Goal: Ask a question

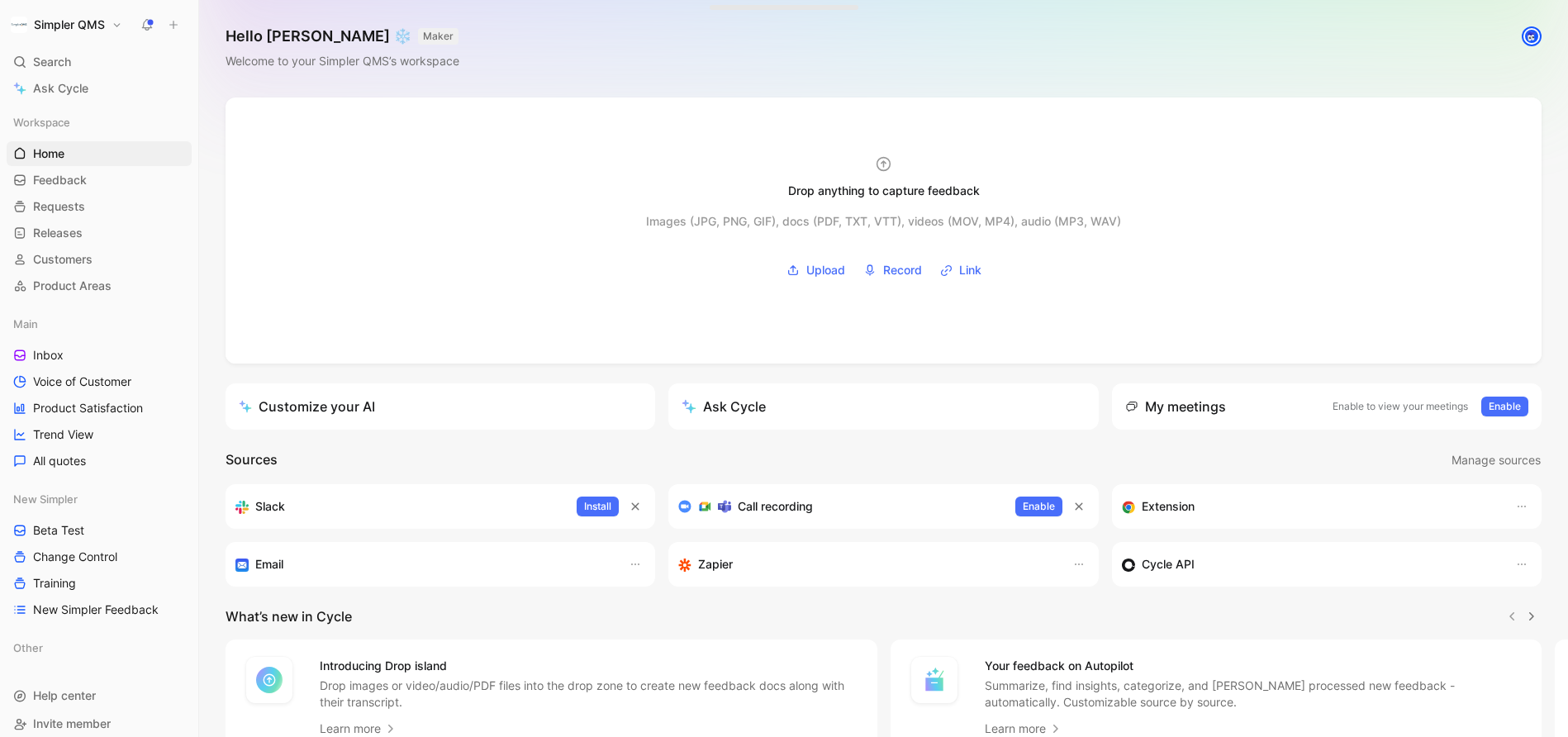
click at [115, 23] on button "Simpler QMS" at bounding box center [66, 25] width 120 height 23
click at [82, 104] on div "Account settings" at bounding box center [112, 107] width 203 height 26
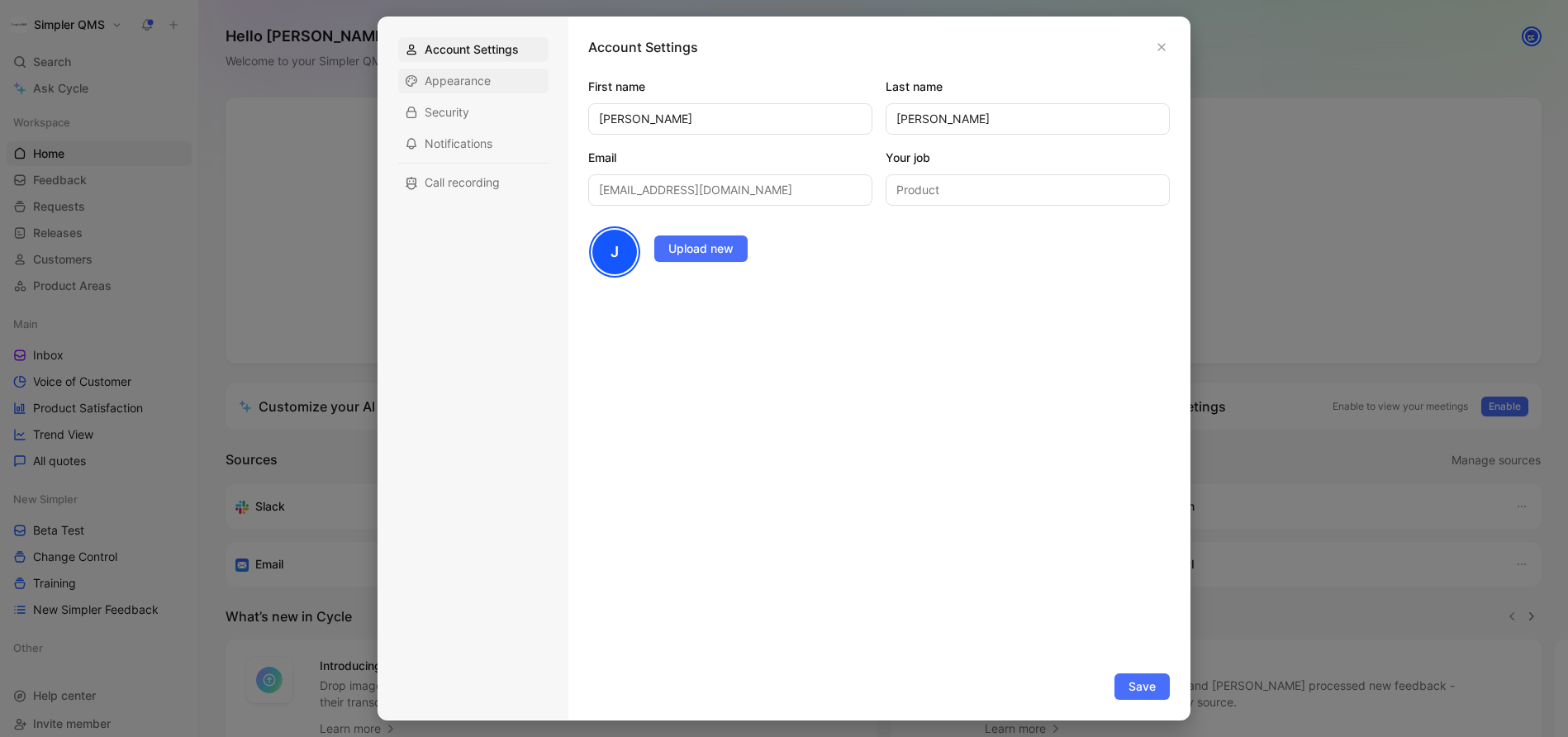
click at [483, 80] on span "Appearance" at bounding box center [458, 80] width 66 height 16
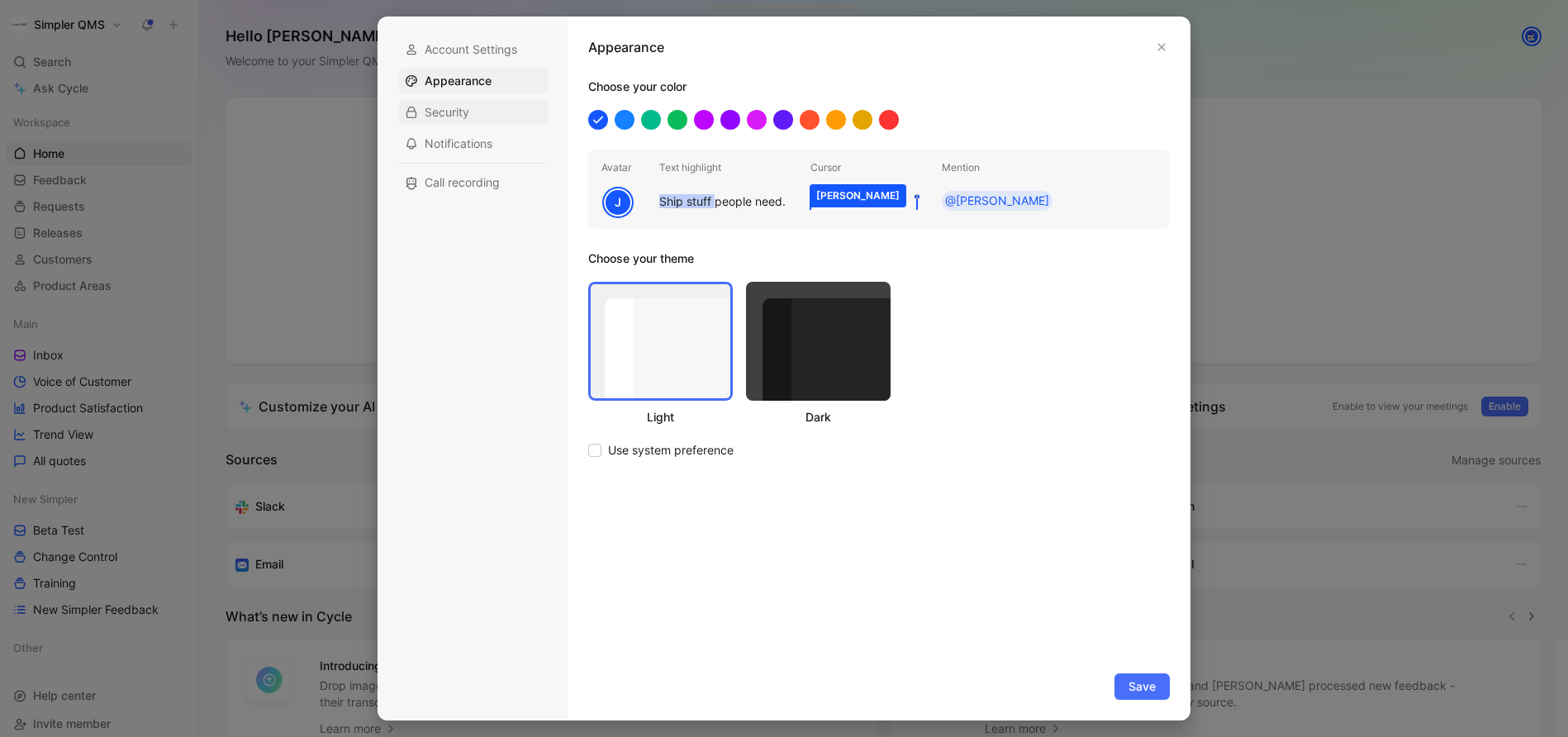
click at [464, 114] on span "Security" at bounding box center [447, 112] width 44 height 16
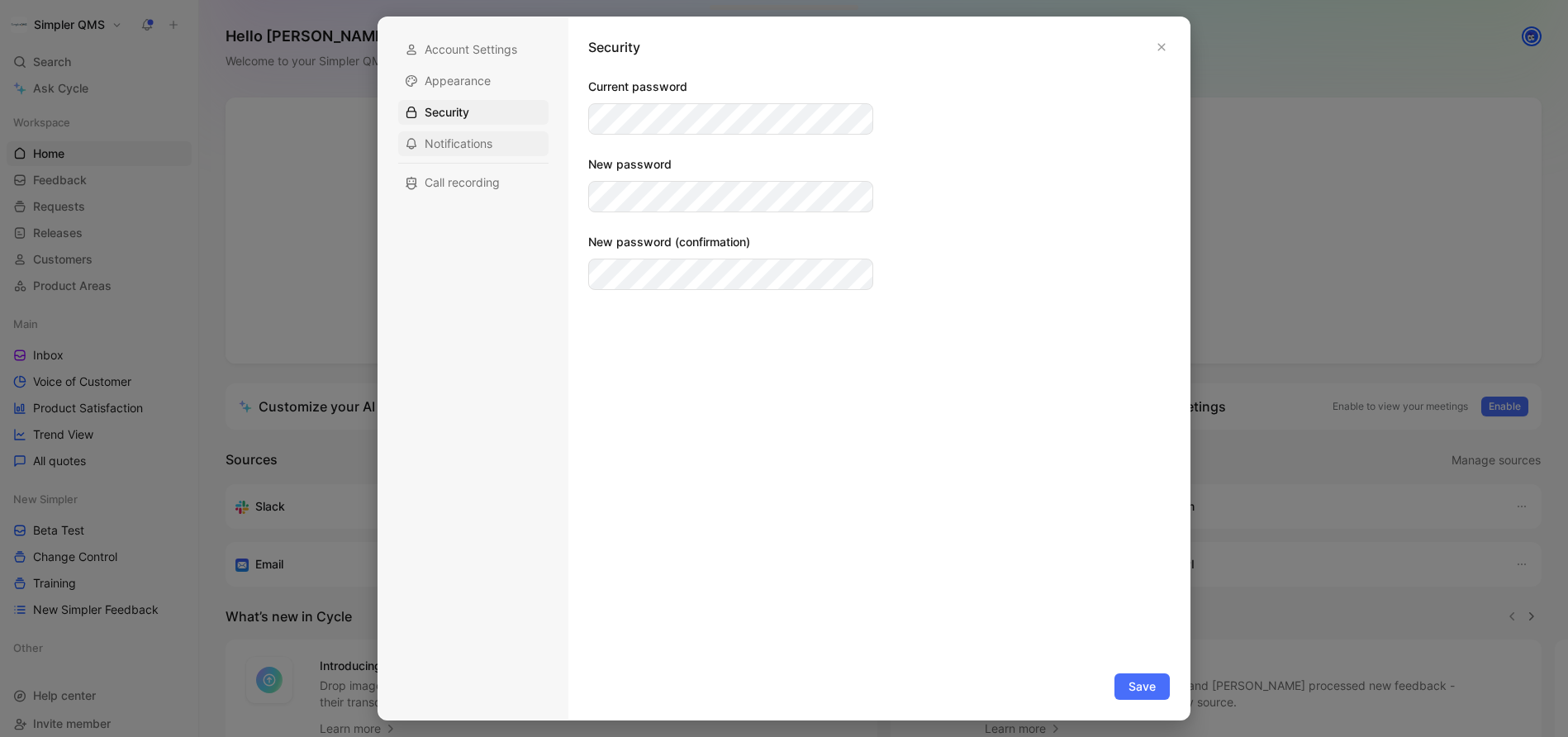
click at [475, 152] on div "Notifications" at bounding box center [473, 144] width 150 height 25
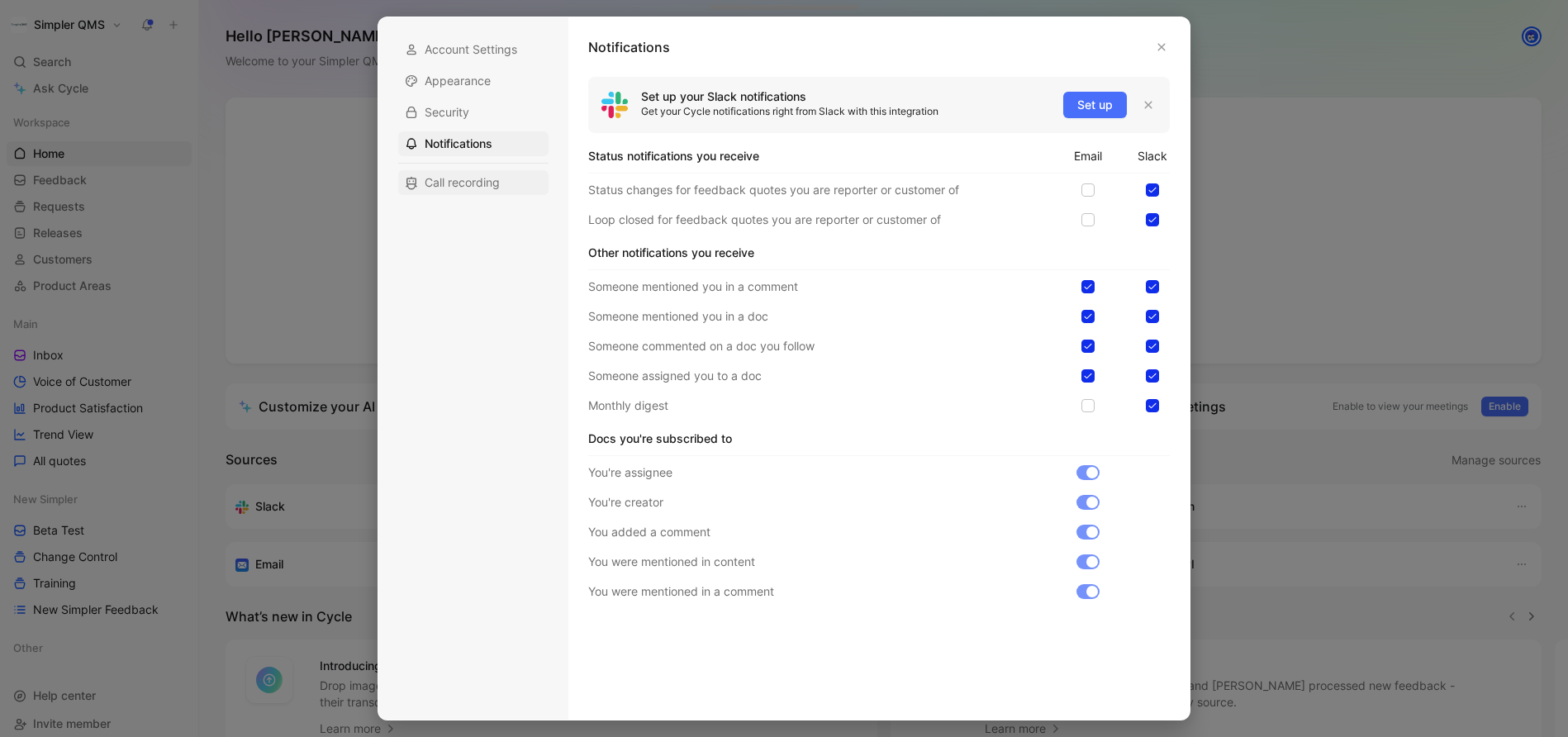
click at [493, 192] on div "Call recording" at bounding box center [473, 183] width 150 height 25
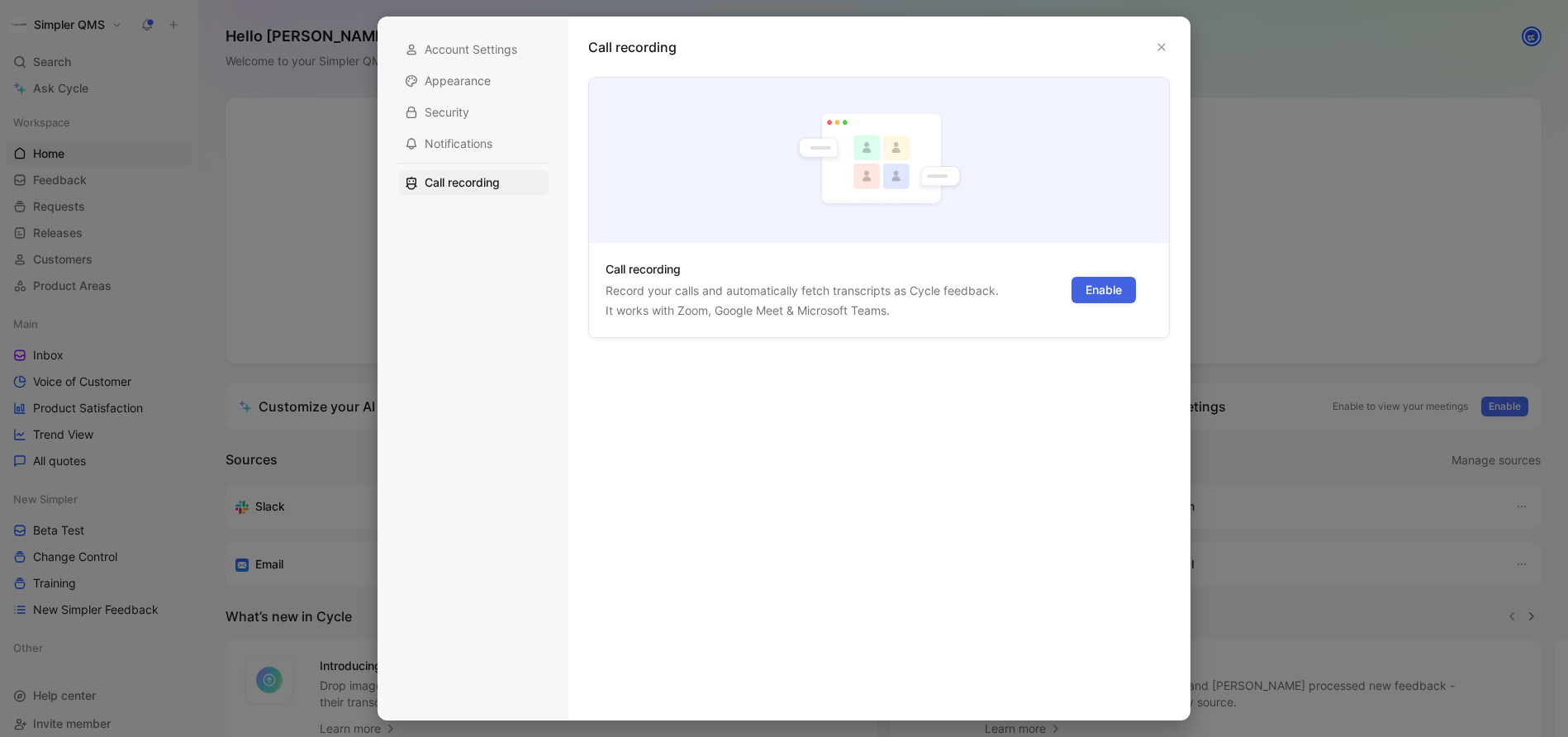
click at [1097, 290] on span "Enable" at bounding box center [1103, 290] width 36 height 20
click at [1162, 44] on icon "button" at bounding box center [1161, 47] width 9 height 9
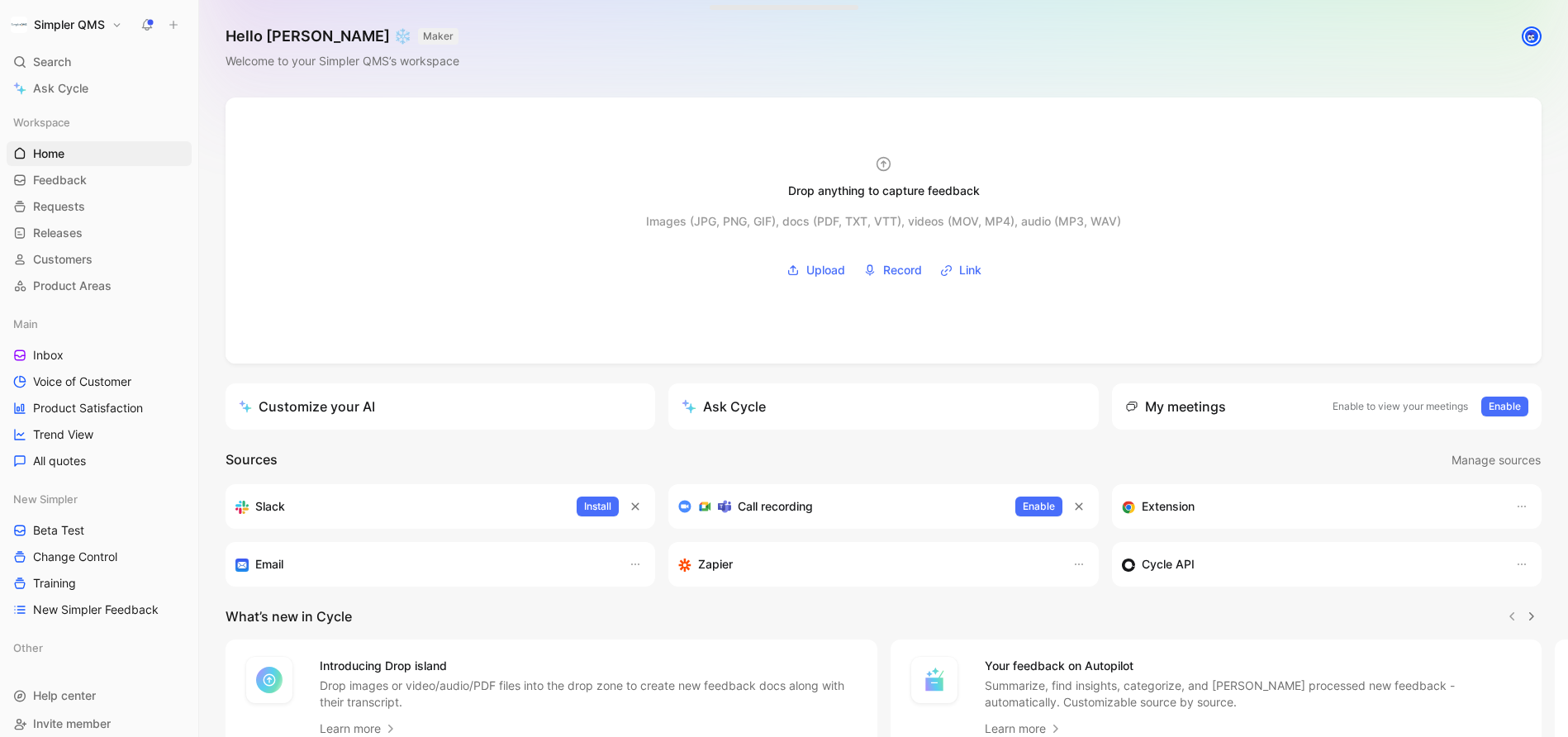
click at [75, 15] on button "Simpler QMS" at bounding box center [66, 25] width 120 height 23
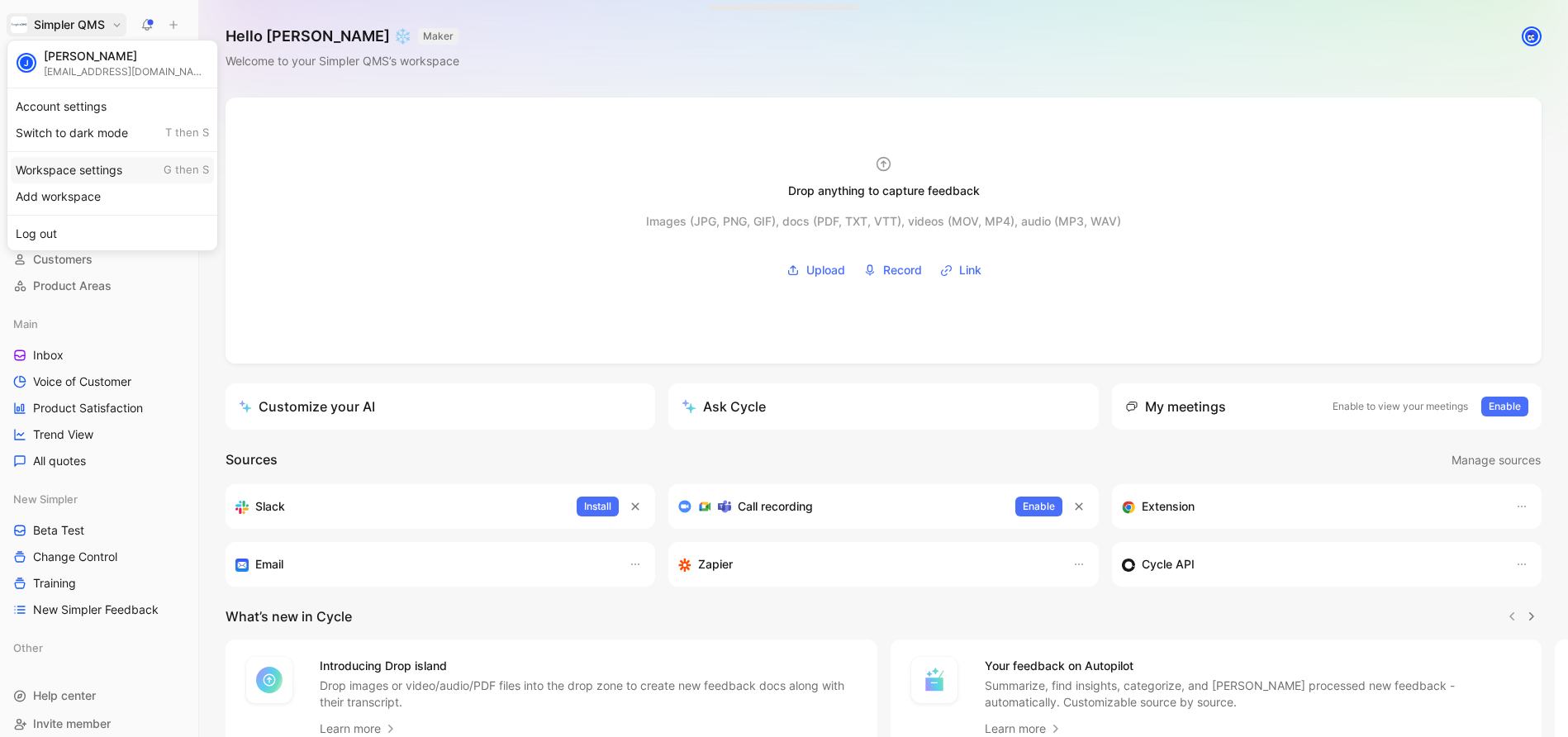
click at [68, 168] on div "Workspace settings G then S" at bounding box center [112, 170] width 203 height 26
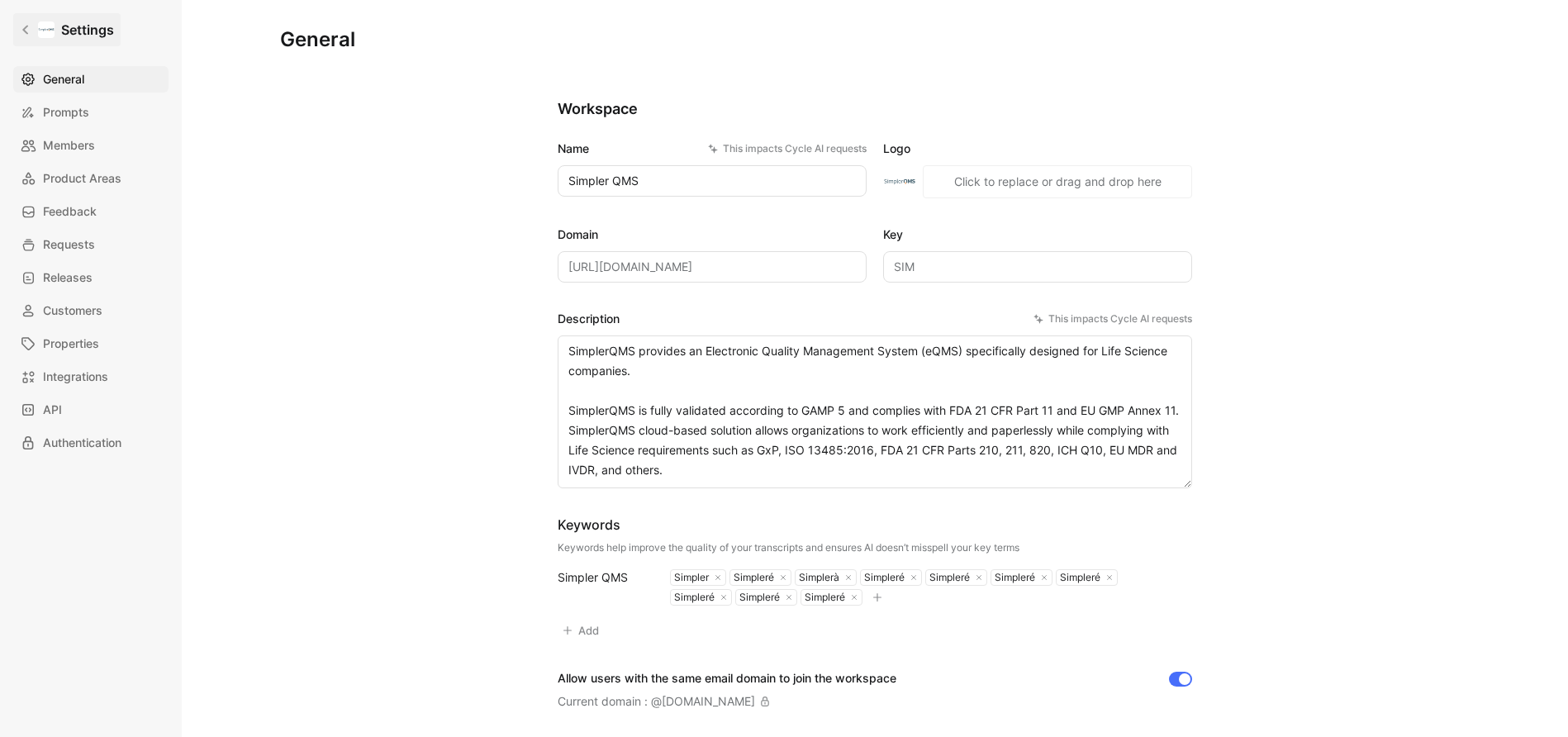
click at [26, 26] on icon at bounding box center [26, 30] width 6 height 9
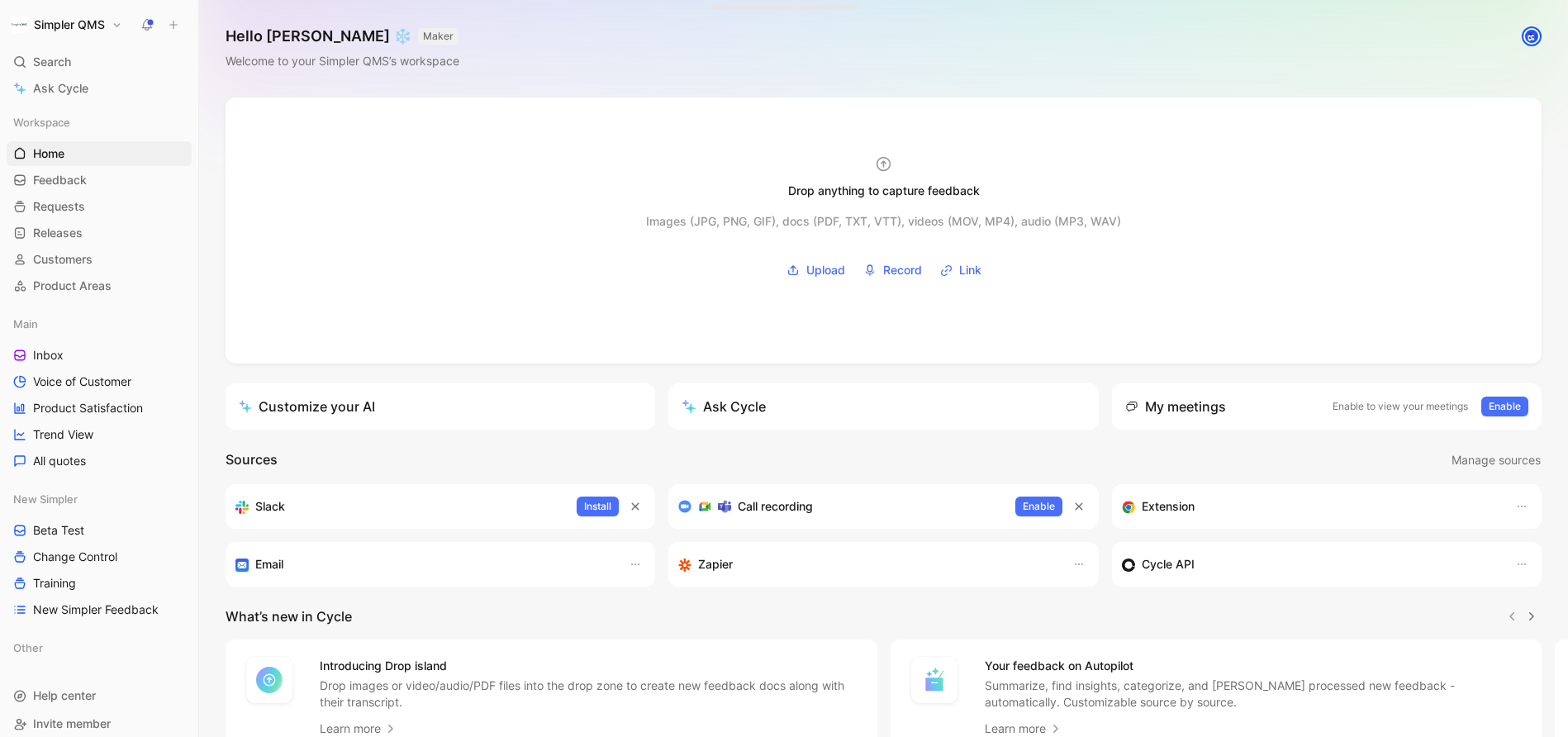
click at [98, 33] on button "Simpler QMS" at bounding box center [66, 25] width 120 height 23
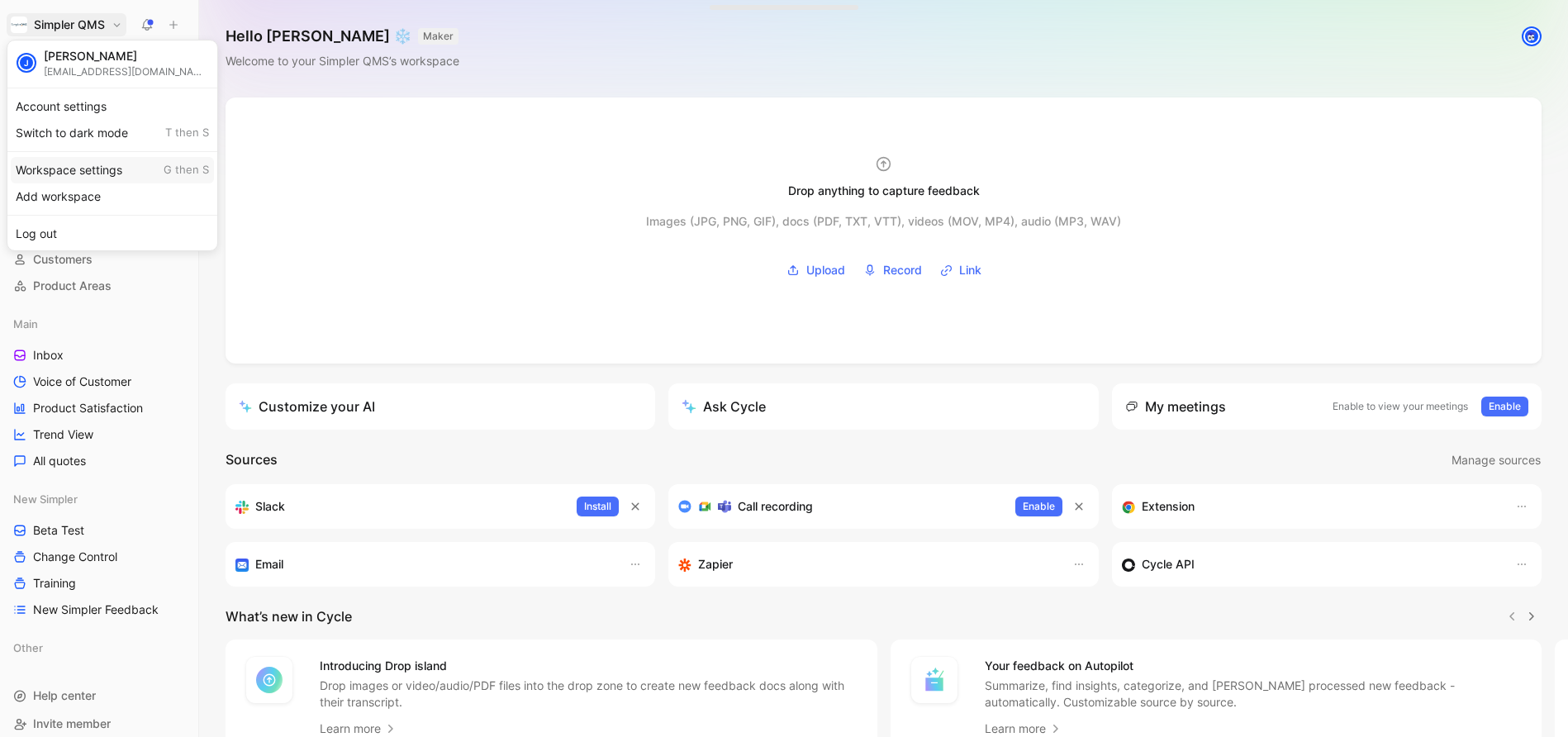
click at [82, 168] on div "Workspace settings G then S" at bounding box center [112, 170] width 203 height 26
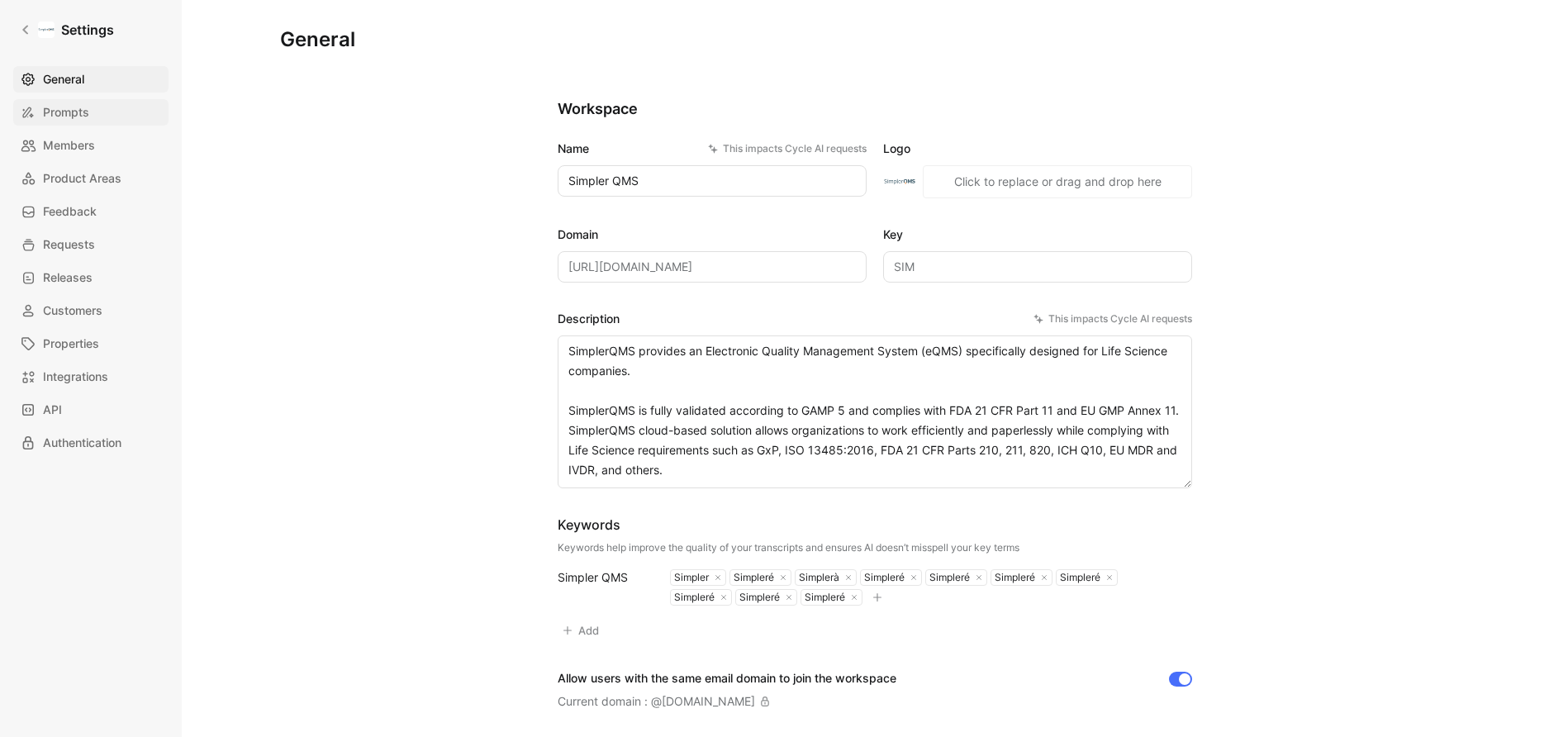
click at [108, 110] on link "Prompts" at bounding box center [91, 113] width 155 height 26
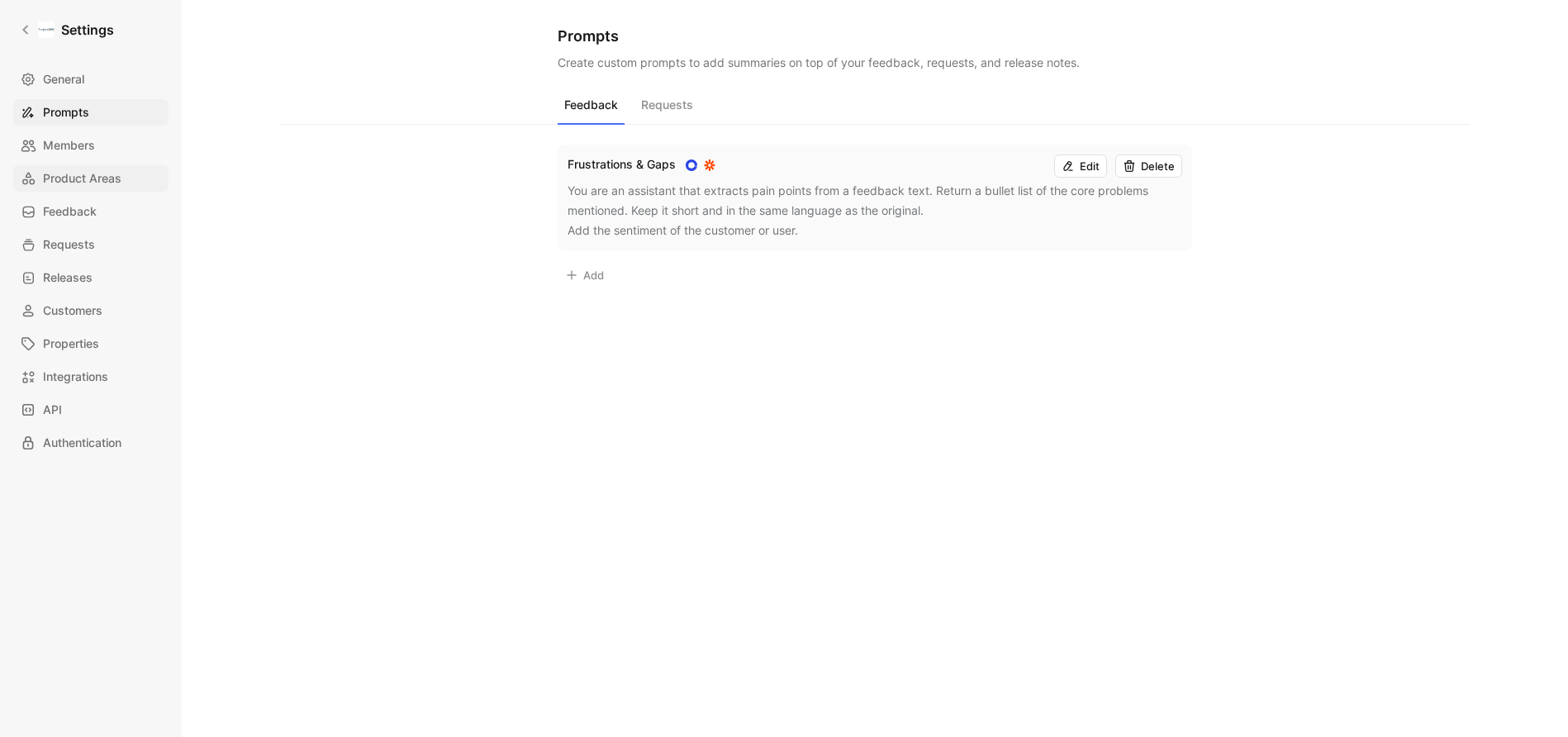
click at [79, 180] on span "Product Areas" at bounding box center [81, 178] width 79 height 20
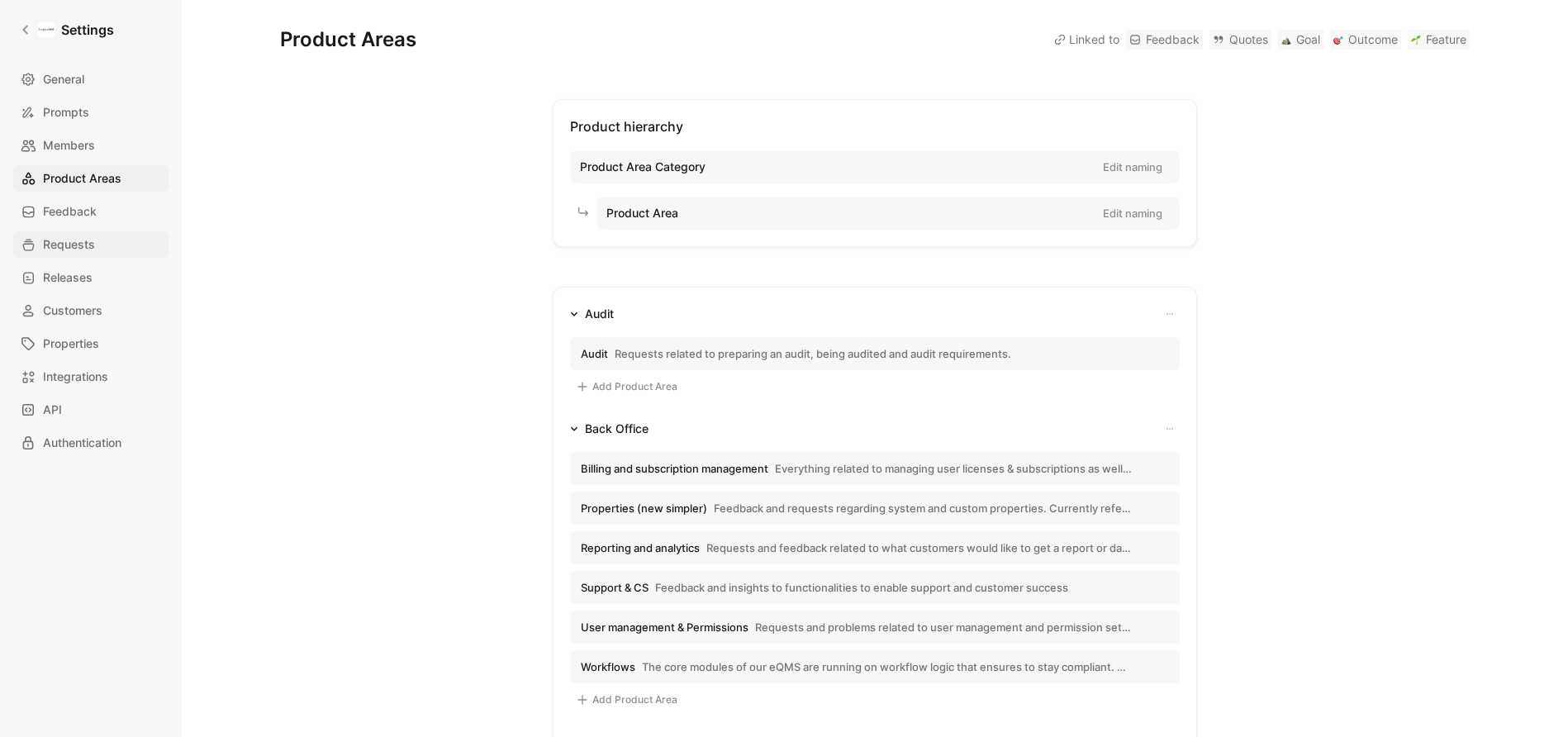
click at [72, 246] on span "Requests" at bounding box center [68, 244] width 52 height 20
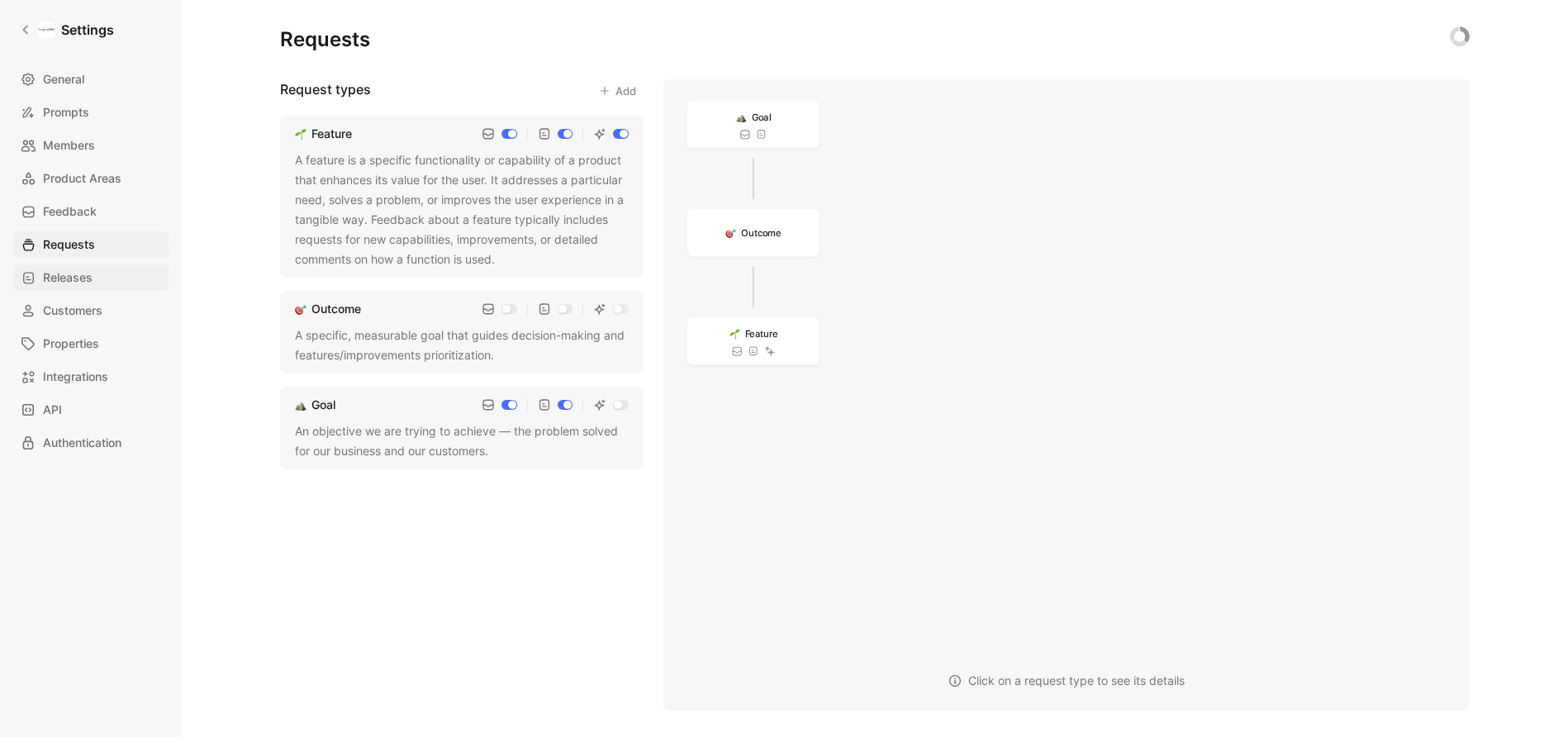
click at [79, 287] on span "Releases" at bounding box center [67, 277] width 49 height 20
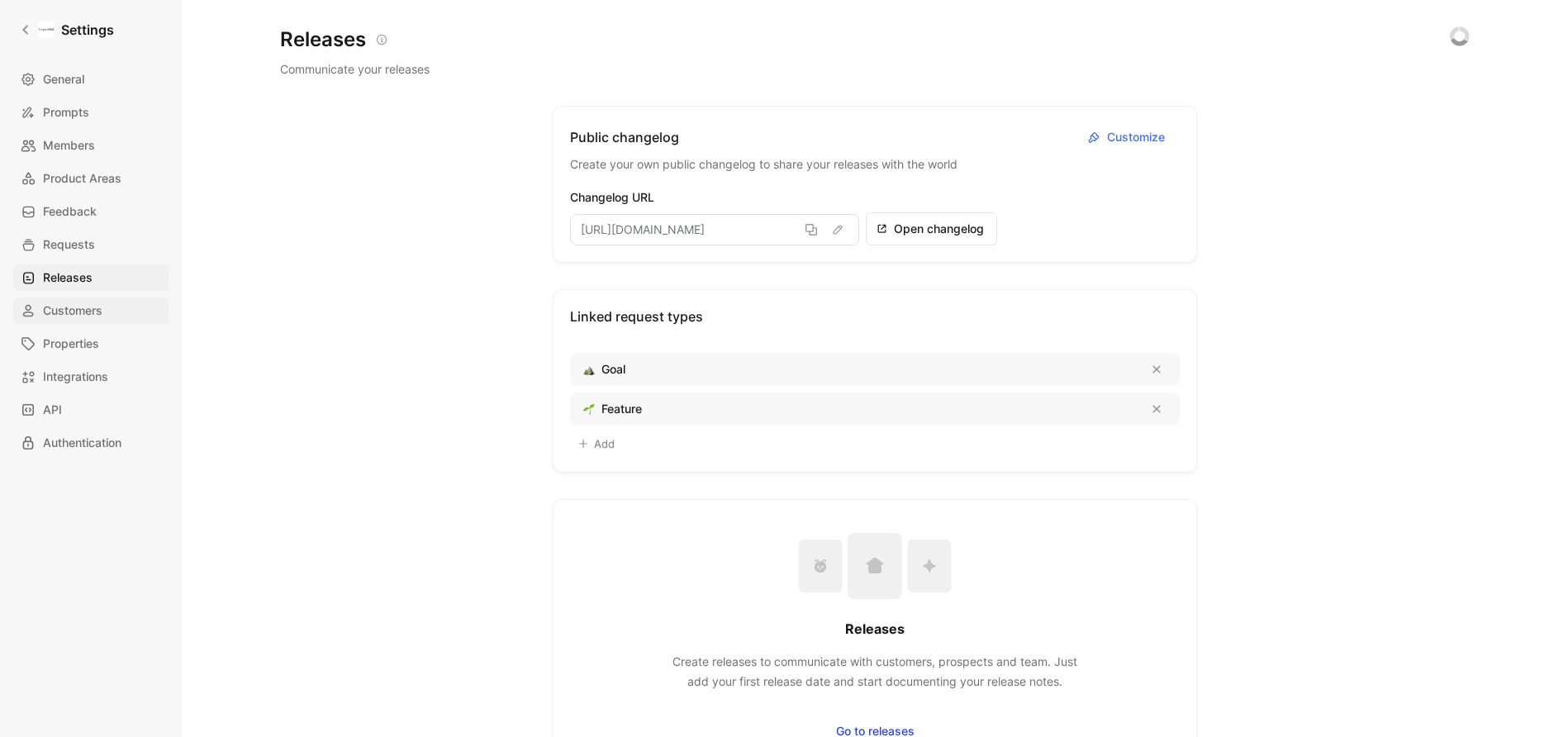
click at [96, 301] on span "Customers" at bounding box center [72, 310] width 60 height 20
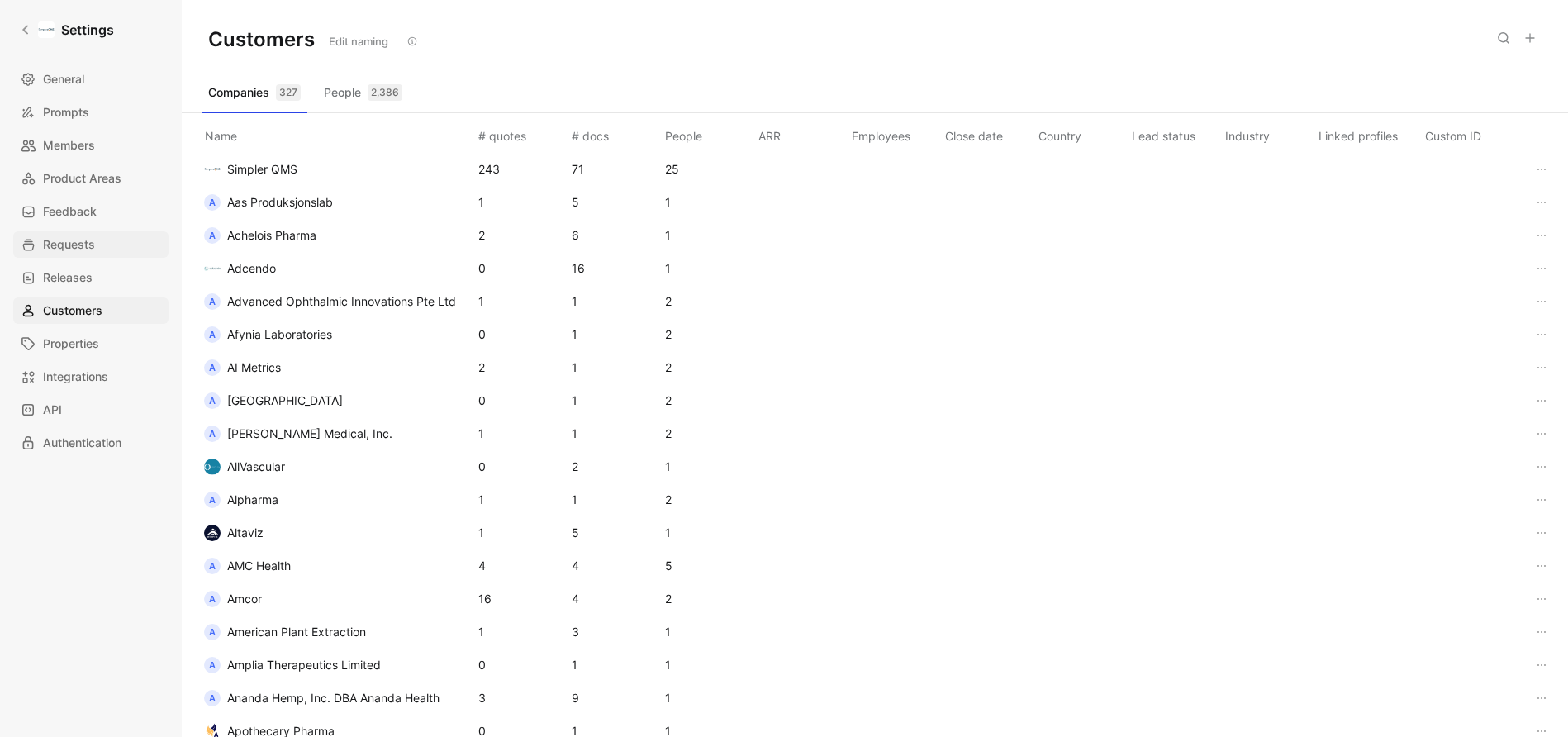
click at [75, 243] on span "Requests" at bounding box center [68, 244] width 52 height 20
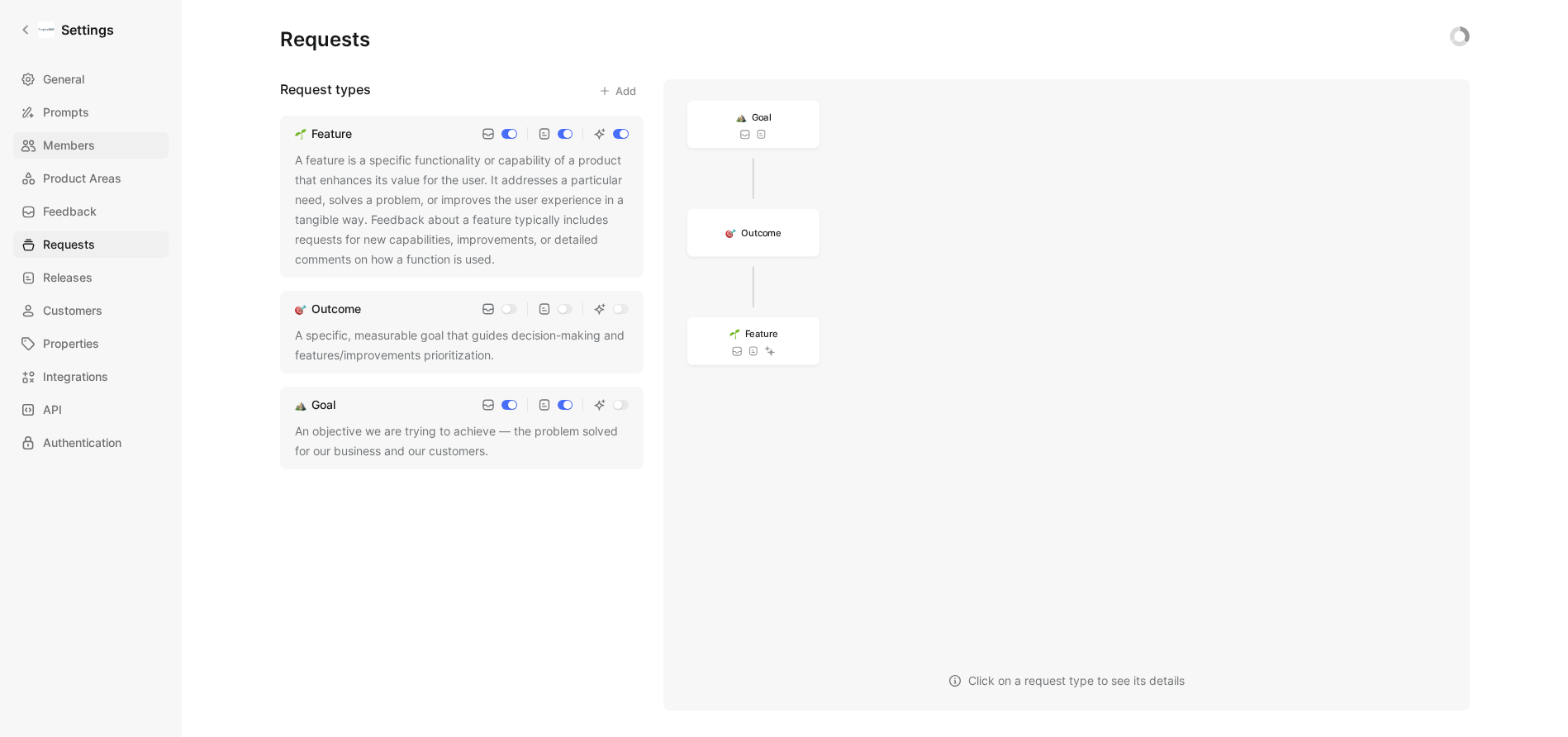
click at [79, 152] on span "Members" at bounding box center [68, 145] width 52 height 20
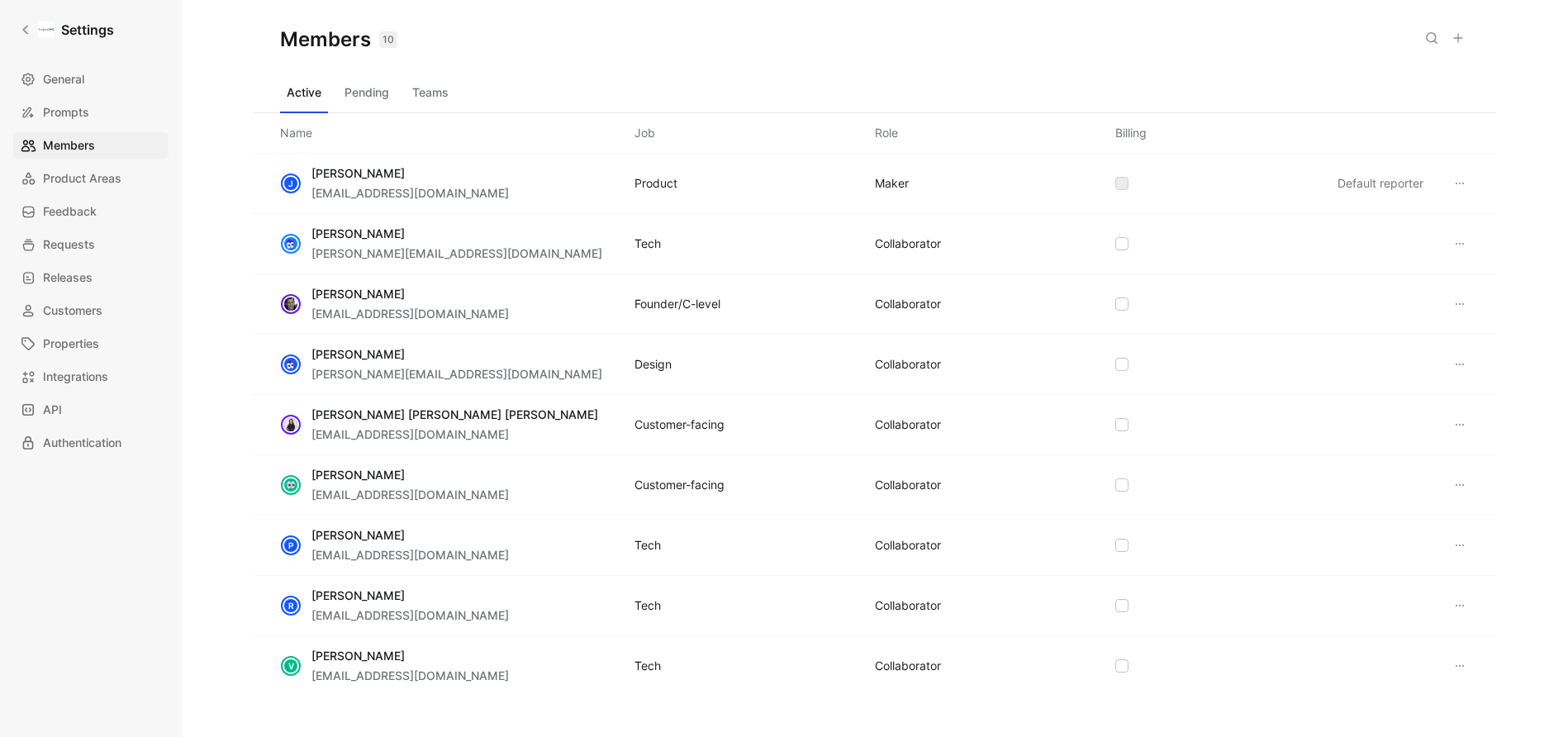
click at [1461, 184] on icon at bounding box center [1459, 184] width 13 height 13
click at [428, 98] on button "Teams" at bounding box center [431, 93] width 49 height 26
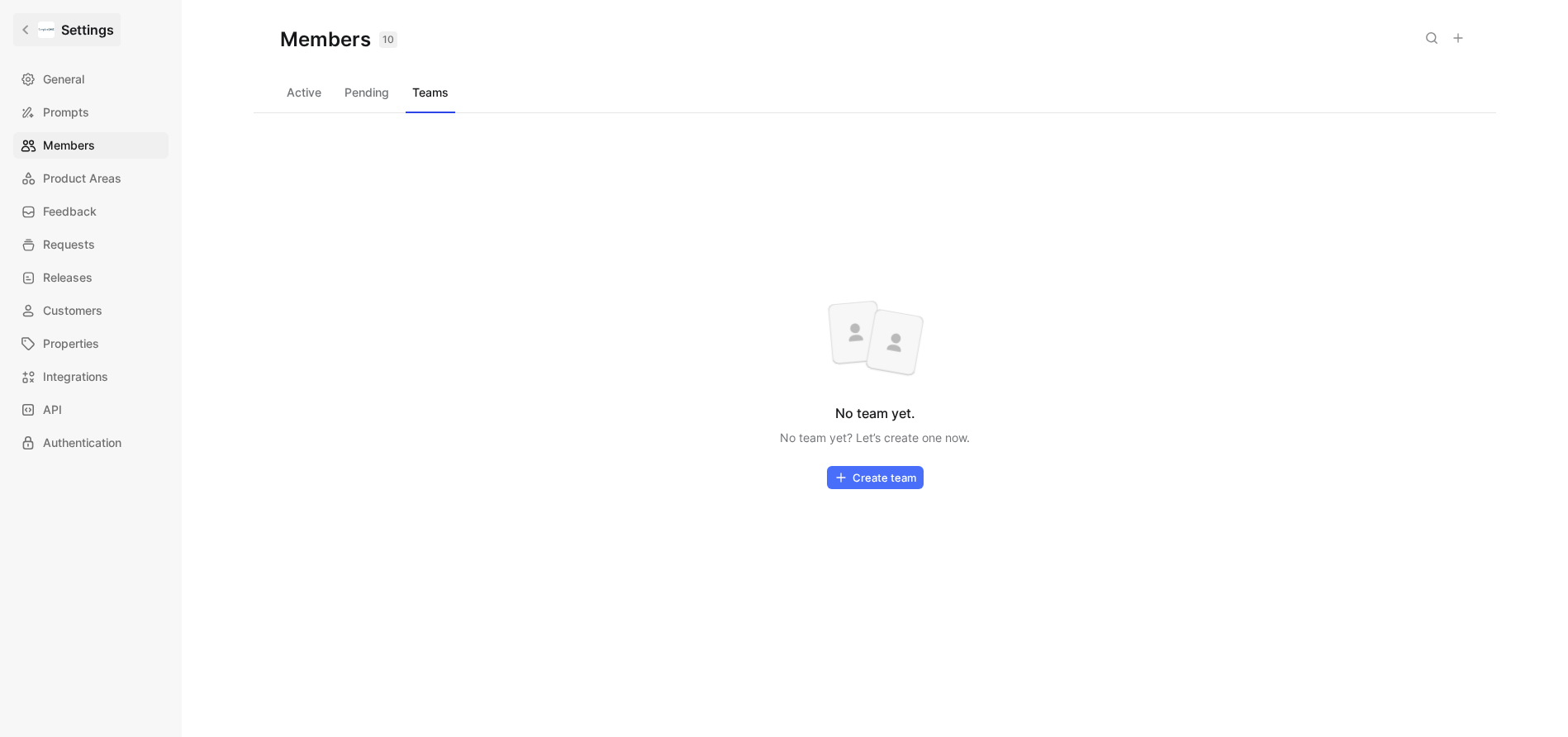
click at [20, 36] on link "Settings" at bounding box center [66, 29] width 107 height 33
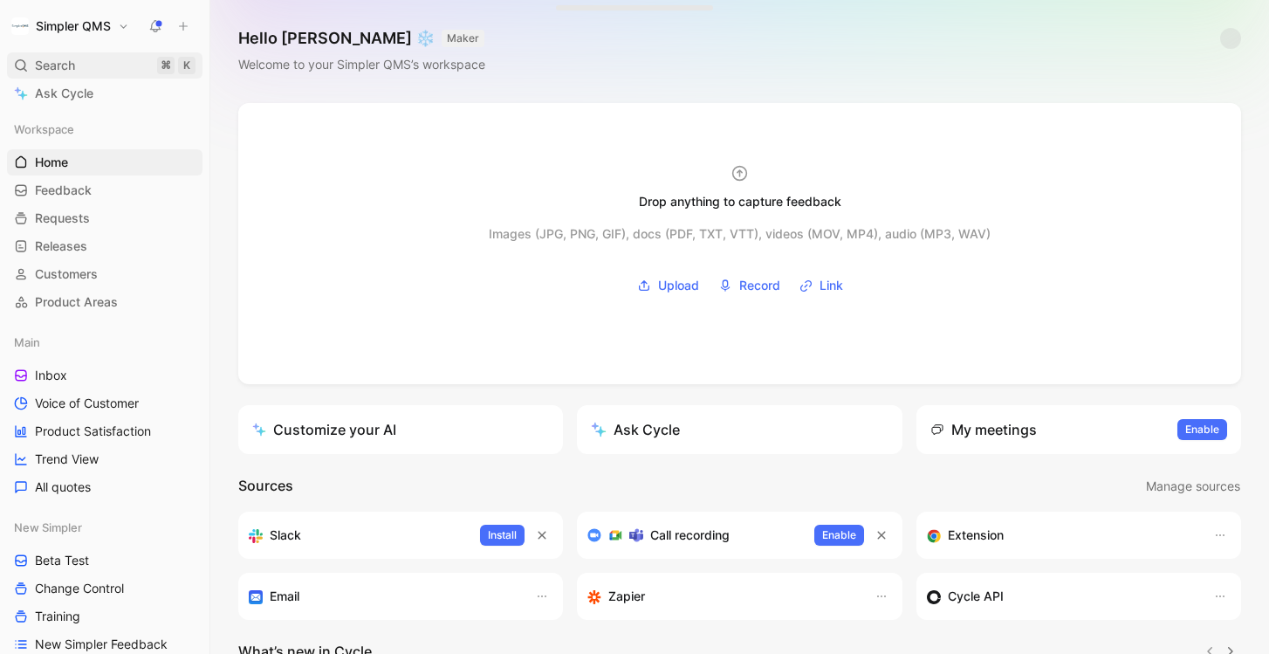
click at [64, 67] on span "Search" at bounding box center [55, 65] width 40 height 21
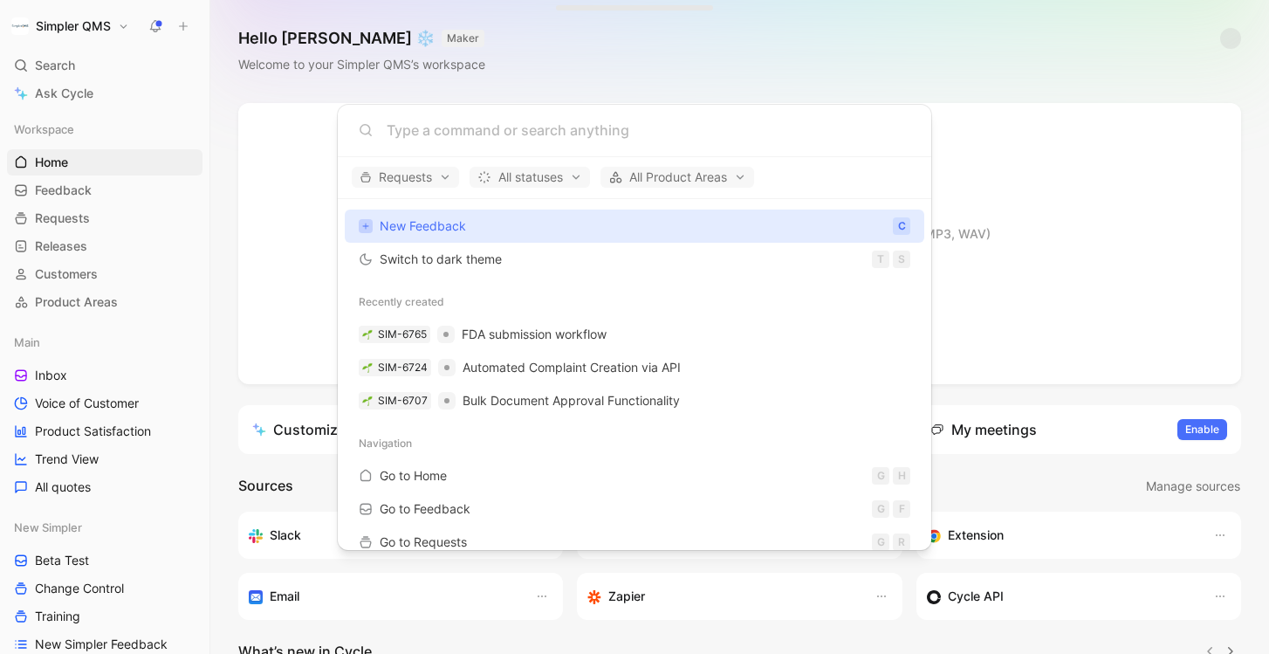
click at [70, 83] on body "Simpler QMS Search ⌘ K Ask Cycle Workspace Home G then H Feedback G then F Requ…" at bounding box center [634, 327] width 1269 height 654
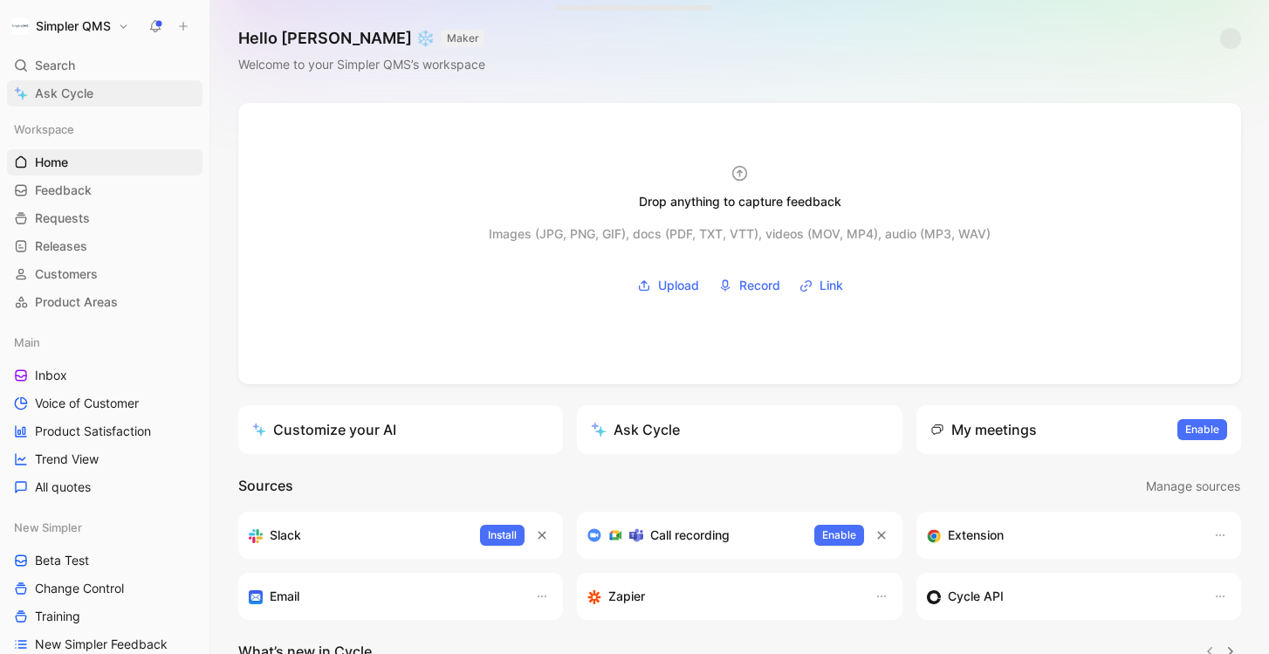
click at [72, 93] on span "Ask Cycle" at bounding box center [64, 93] width 58 height 21
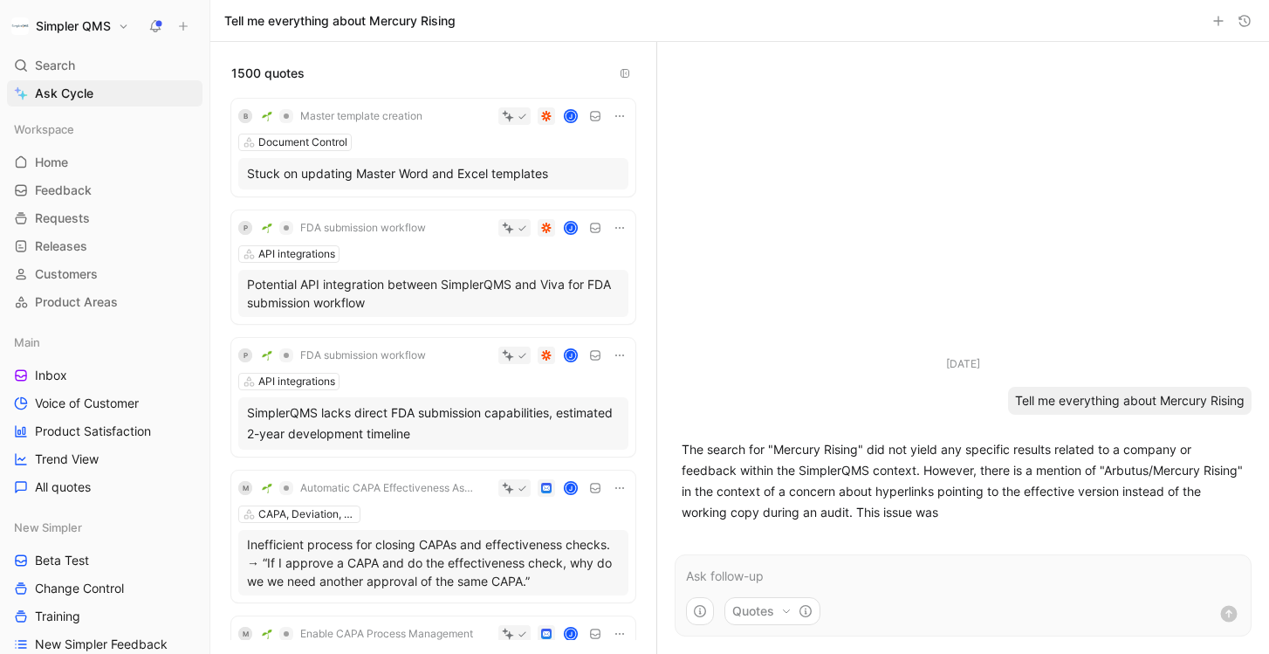
drag, startPoint x: 1243, startPoint y: 439, endPoint x: 1160, endPoint y: 434, distance: 83.1
click at [1160, 435] on ul "Aug 21, 2025 Tell me everything about Mercury Rising The search for "Mercury Ri…" at bounding box center [963, 442] width 612 height 175
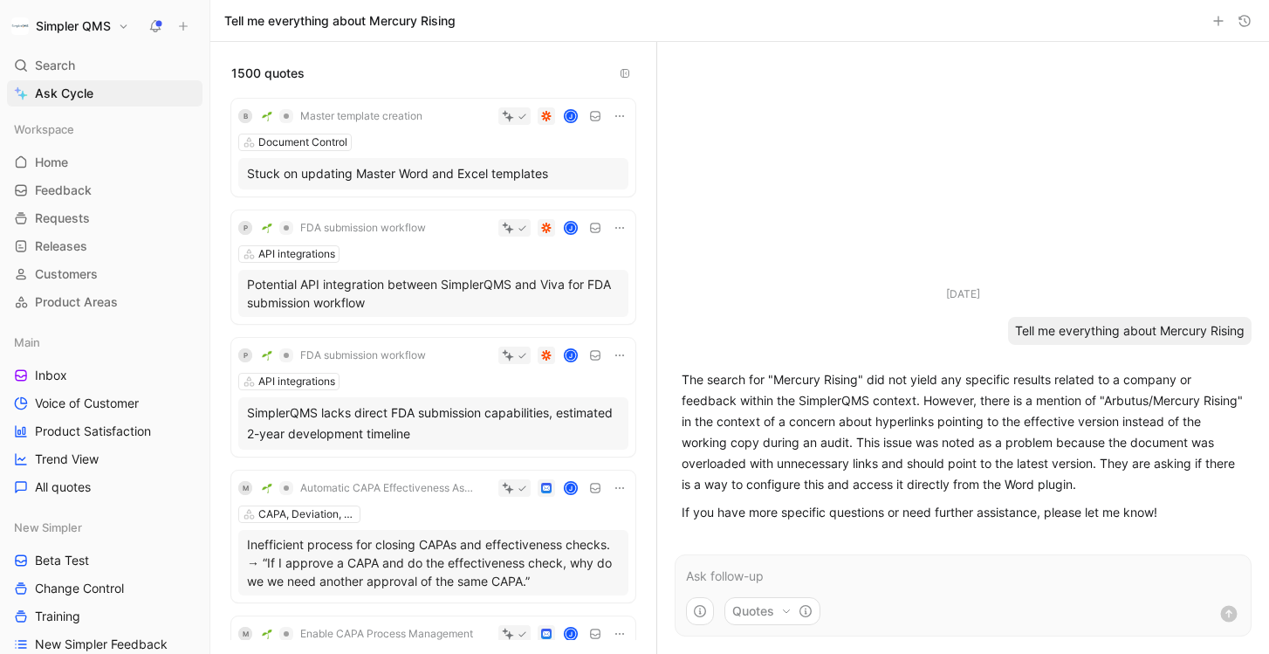
drag, startPoint x: 1104, startPoint y: 406, endPoint x: 730, endPoint y: 436, distance: 375.6
click at [729, 436] on p "The search for "Mercury Rising" did not yield any specific results related to a…" at bounding box center [963, 432] width 563 height 126
click at [730, 436] on p "The search for "Mercury Rising" did not yield any specific results related to a…" at bounding box center [963, 432] width 563 height 126
drag, startPoint x: 1111, startPoint y: 399, endPoint x: 717, endPoint y: 423, distance: 394.4
click at [717, 423] on p "The search for "Mercury Rising" did not yield any specific results related to a…" at bounding box center [963, 432] width 563 height 126
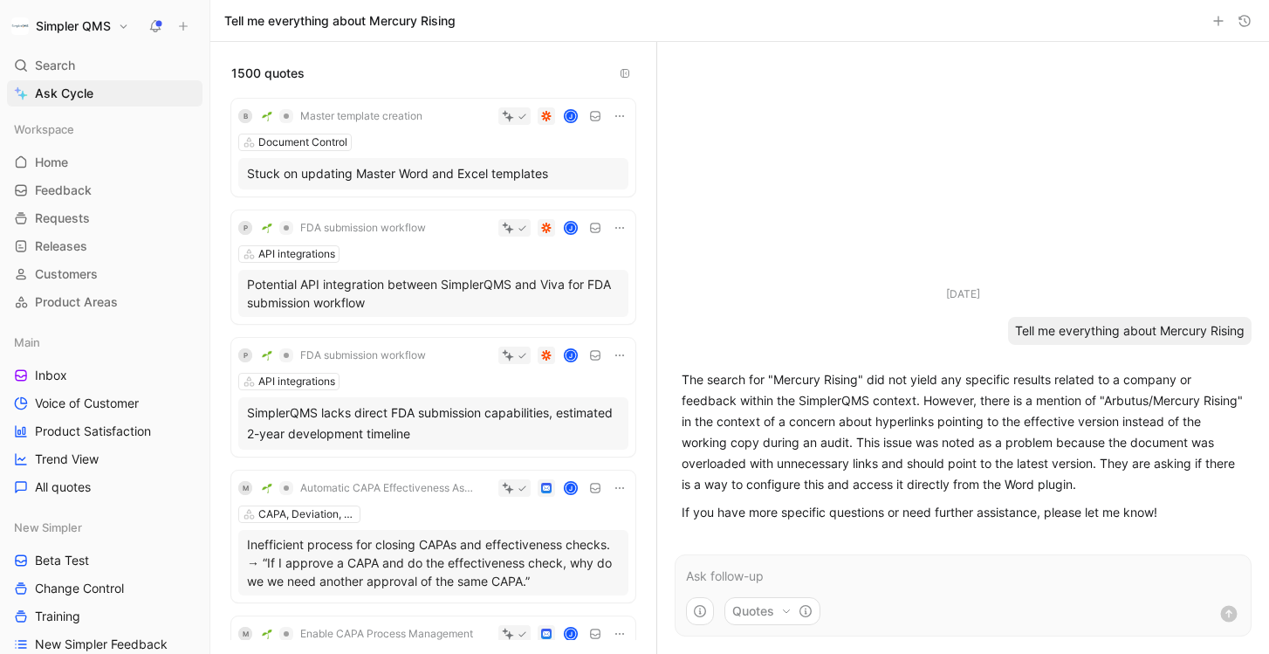
copy p "Arbutus/Mercury Rising"
click at [64, 59] on span "Search" at bounding box center [55, 65] width 40 height 21
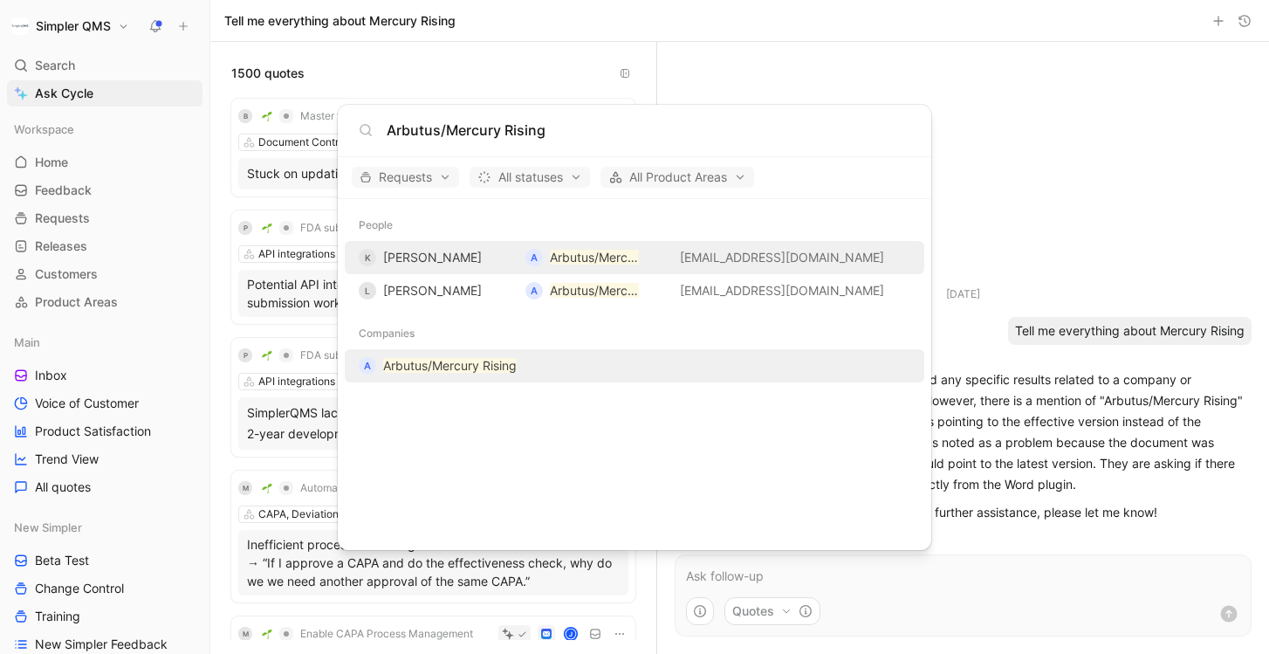
type input "Arbutus/Mercury Rising"
click at [496, 365] on mark "Arbutus/Mercury Rising" at bounding box center [450, 365] width 134 height 15
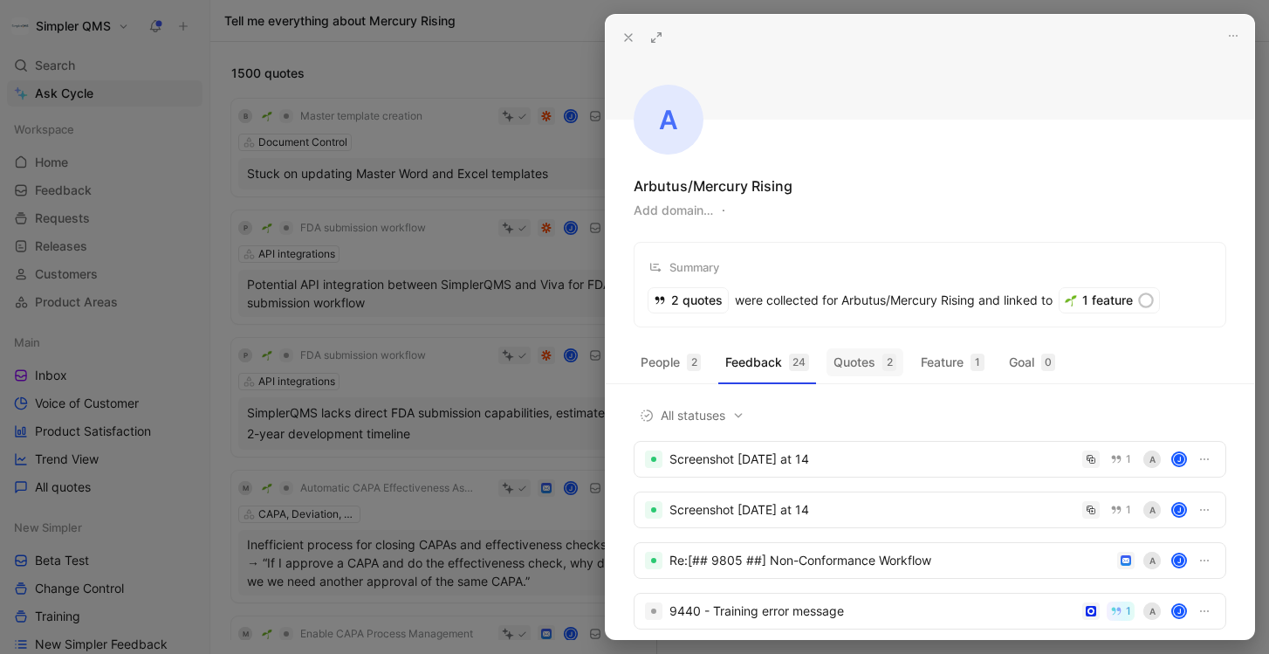
click at [878, 358] on button "Quotes 2" at bounding box center [865, 362] width 77 height 28
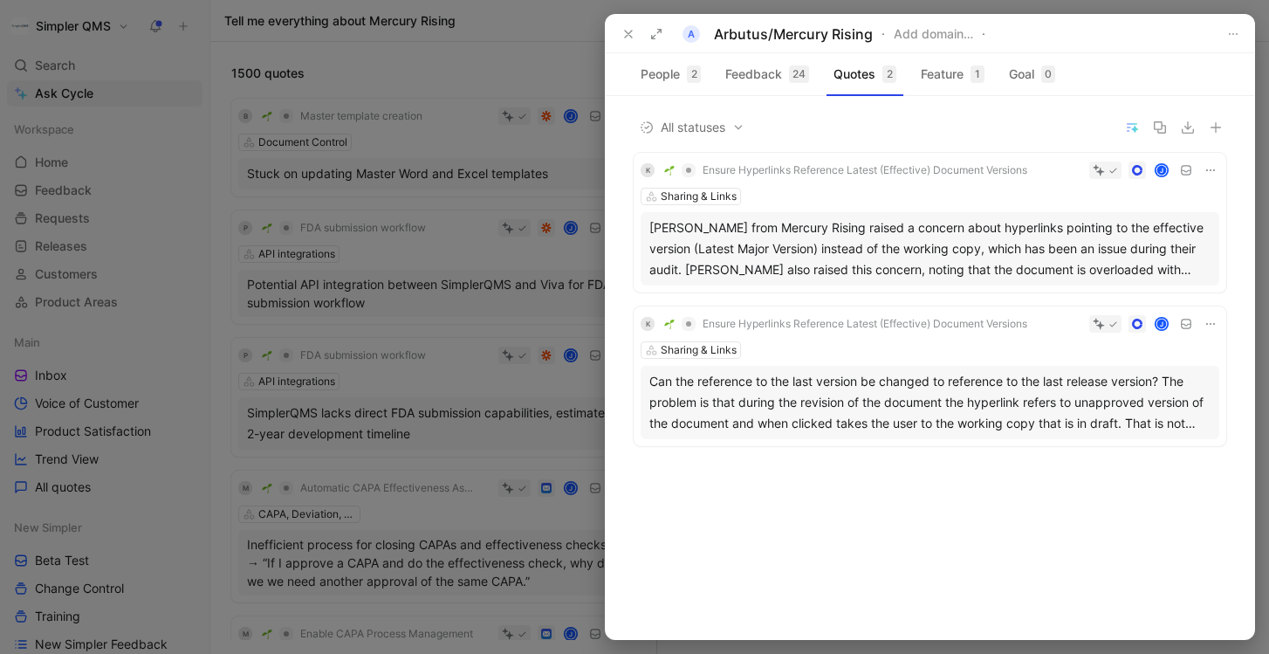
click at [1106, 264] on div "Sue from Mercury Rising raised a concern about hyperlinks pointing to the effec…" at bounding box center [929, 248] width 561 height 63
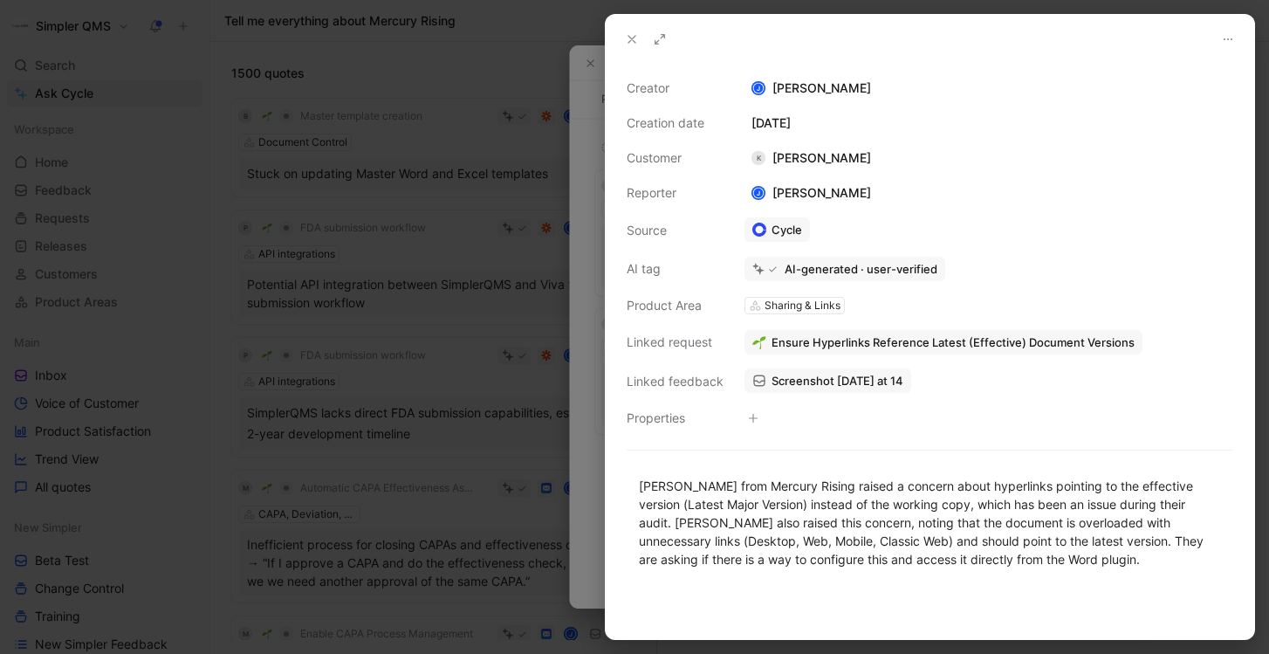
click at [631, 42] on icon at bounding box center [632, 39] width 14 height 14
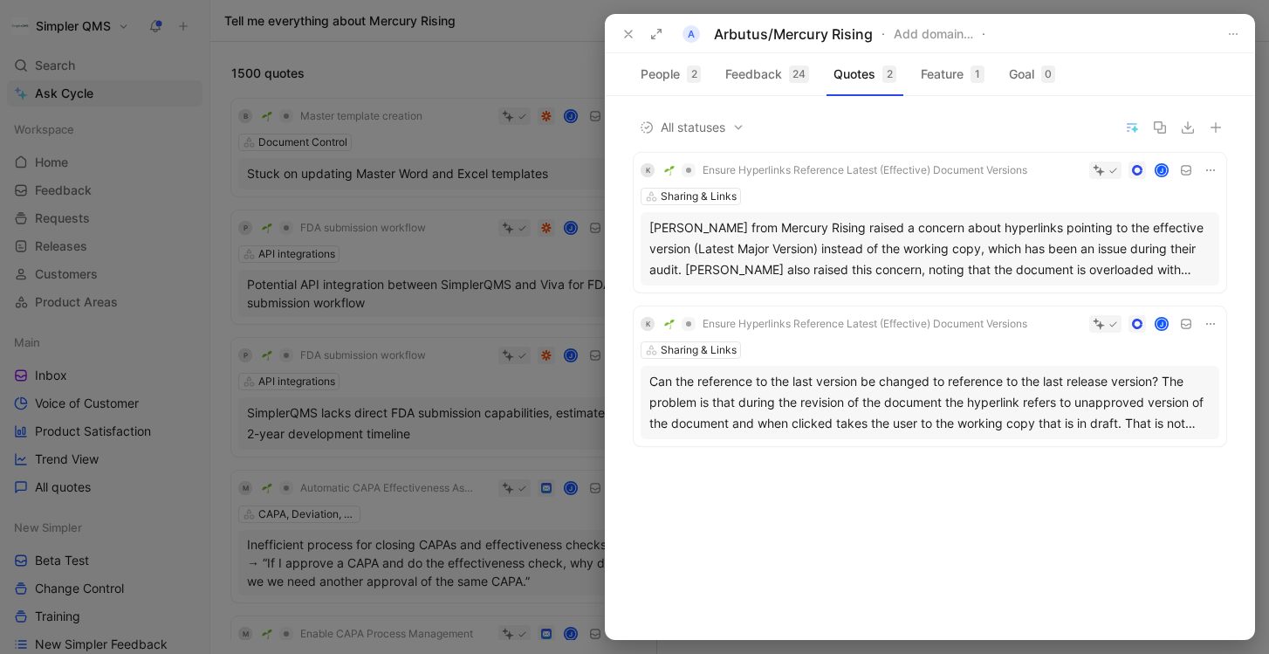
click at [1086, 420] on div "Can the reference to the last version be changed to reference to the last relea…" at bounding box center [929, 402] width 561 height 63
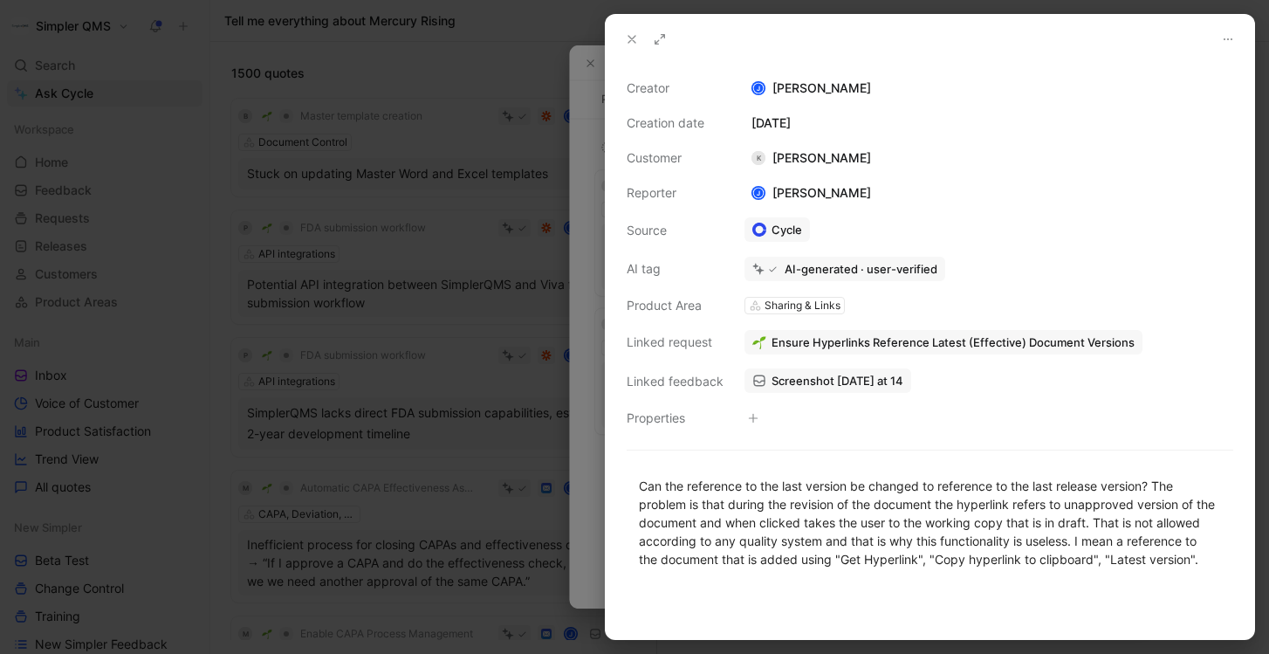
click at [631, 38] on use at bounding box center [631, 39] width 7 height 7
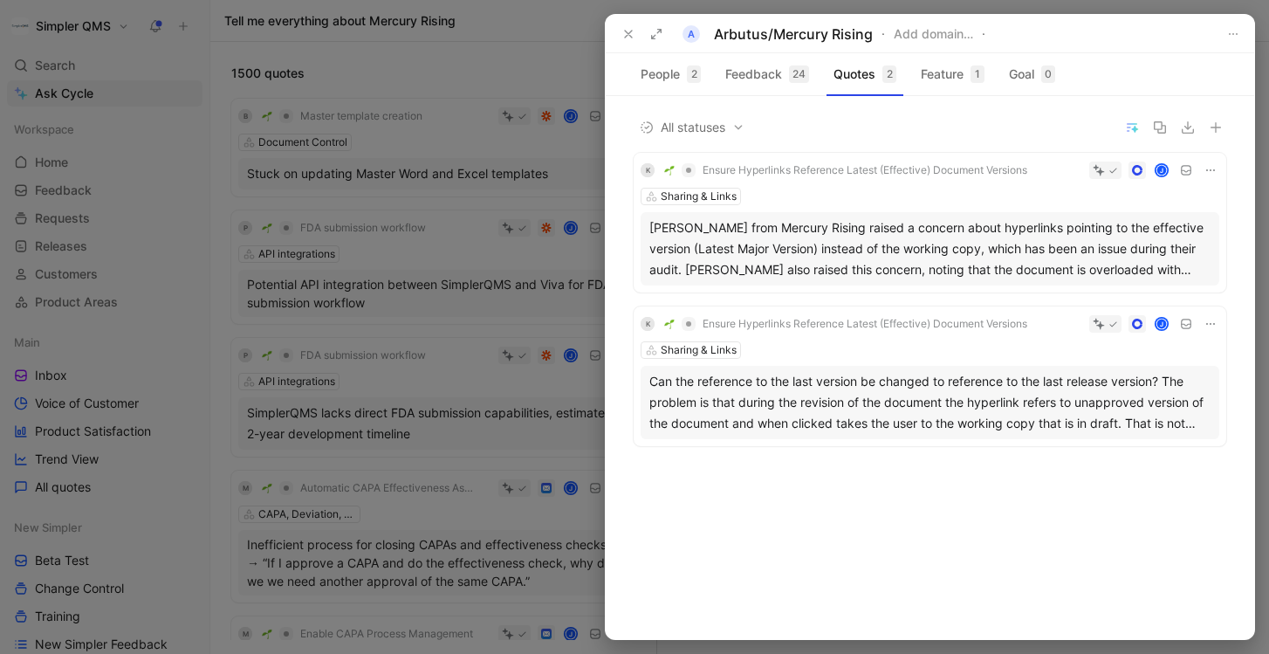
click at [633, 33] on icon at bounding box center [628, 34] width 14 height 14
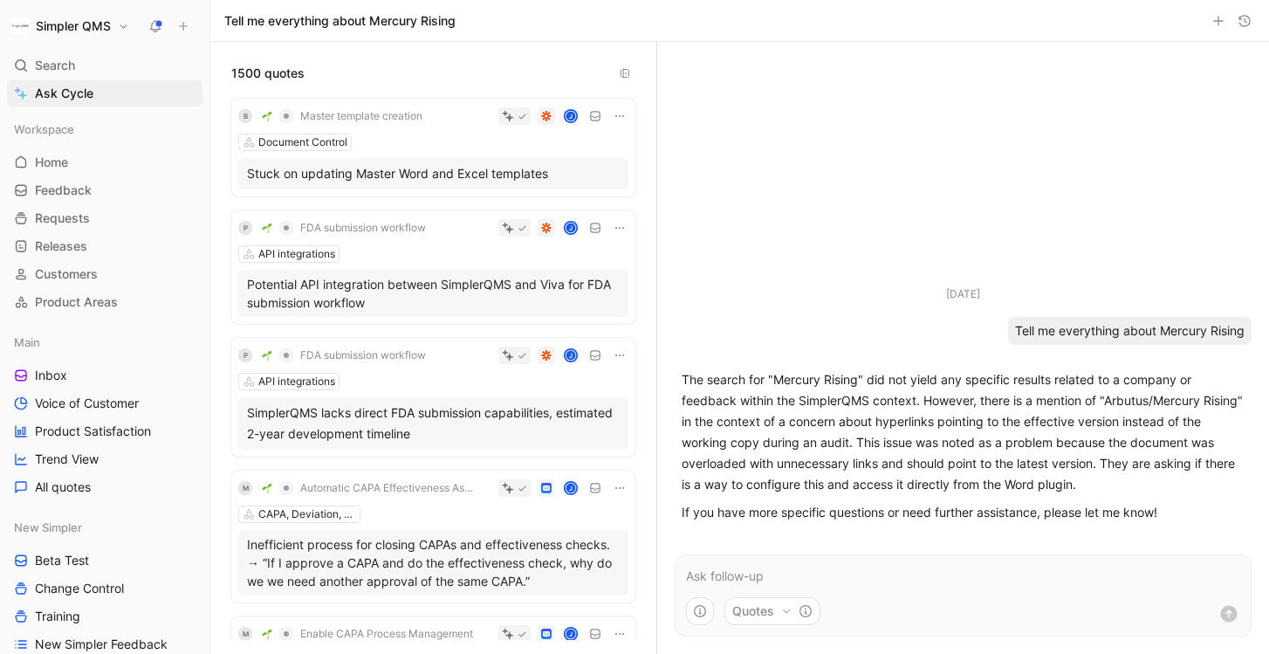
click at [908, 566] on p at bounding box center [963, 576] width 554 height 21
click at [702, 579] on p "YEs for Arbutus/Mercury Rising" at bounding box center [963, 576] width 554 height 21
click at [1228, 614] on icon "submit" at bounding box center [1228, 613] width 21 height 21
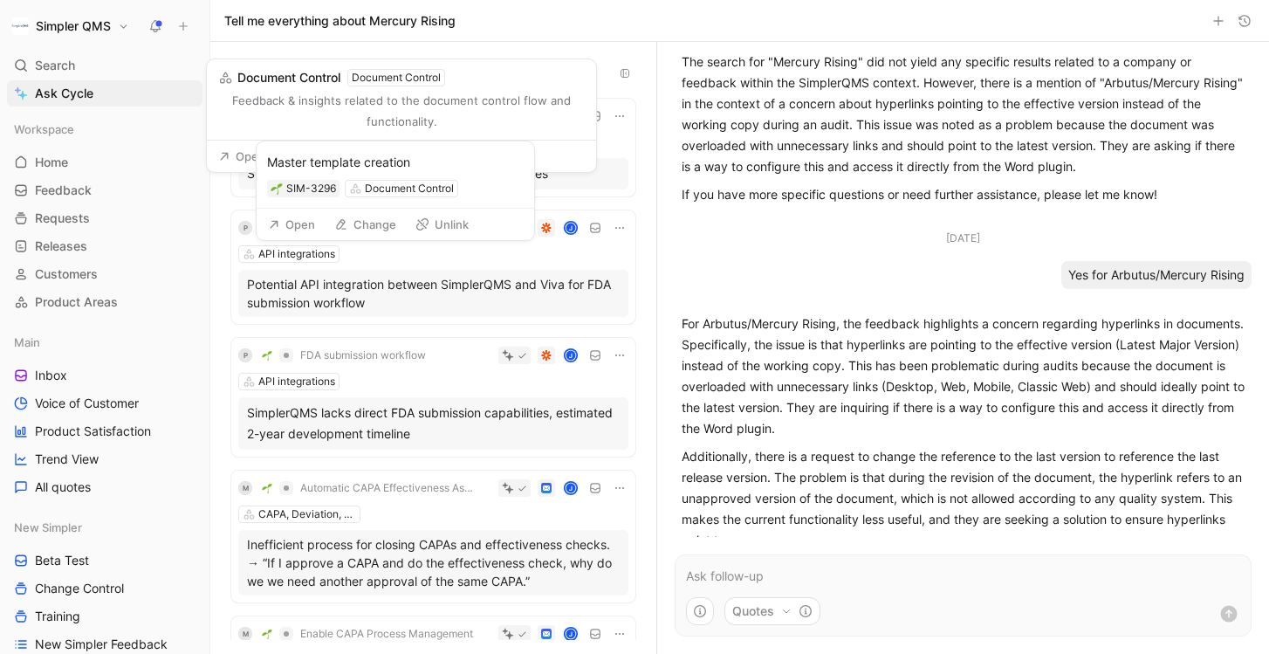
scroll to position [95, 0]
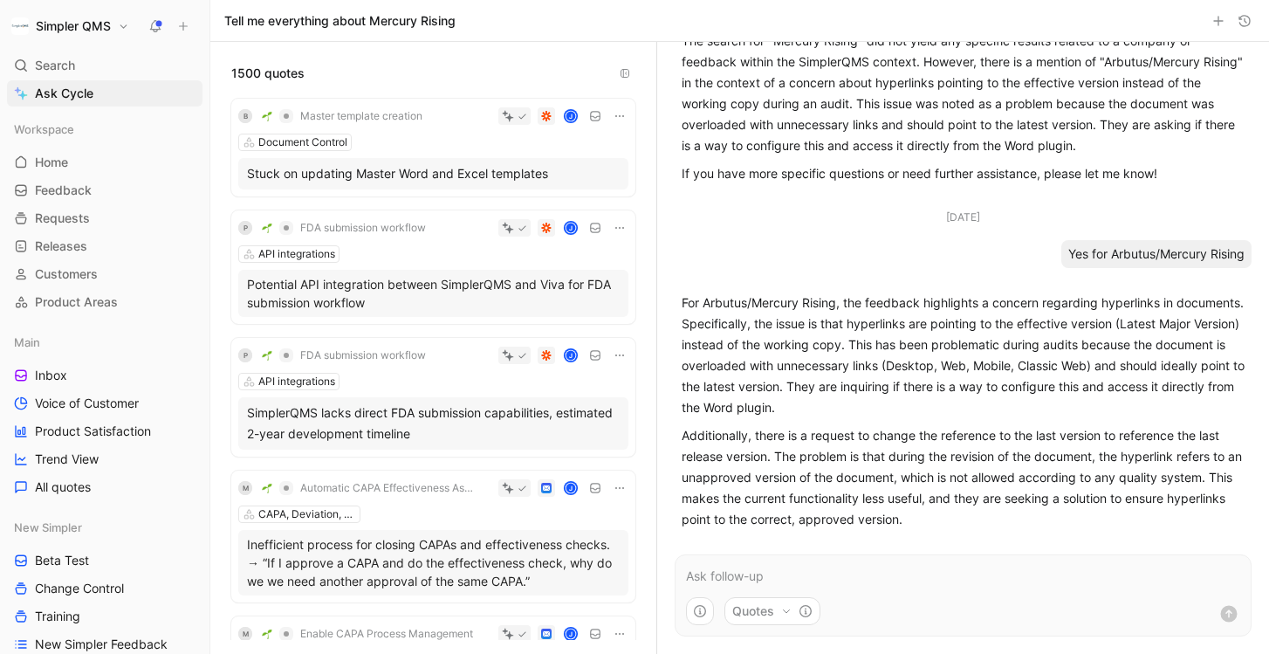
drag, startPoint x: 989, startPoint y: 518, endPoint x: 671, endPoint y: 300, distance: 384.9
click at [671, 299] on ul "Aug 21, 2025 Tell me everything about Mercury Rising The search for "Mercury Ri…" at bounding box center [963, 242] width 612 height 590
copy div "For Arbutus/Mercury Rising, the feedback highlights a concern regarding hyperli…"
click at [957, 393] on p "For Arbutus/Mercury Rising, the feedback highlights a concern regarding hyperli…" at bounding box center [963, 355] width 563 height 126
drag, startPoint x: 1244, startPoint y: 255, endPoint x: 1162, endPoint y: 252, distance: 82.1
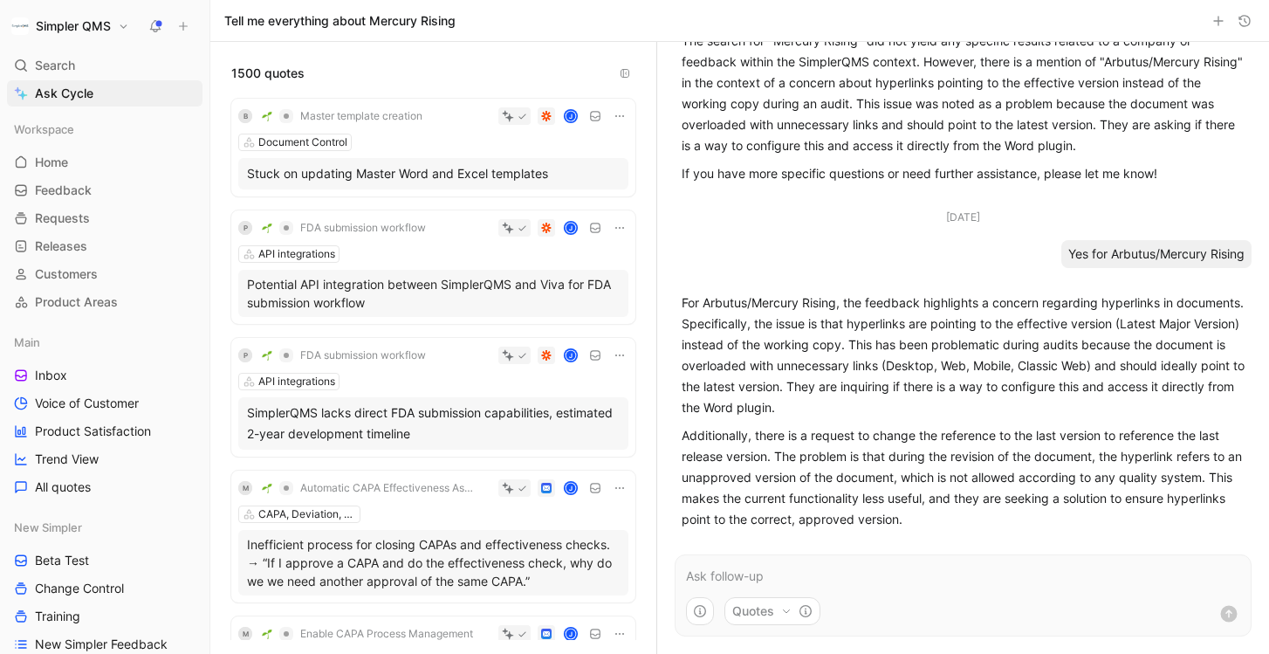
click at [1162, 252] on div "Yes for Arbutus/Mercury Rising" at bounding box center [1156, 254] width 190 height 28
copy div "Mercury Rising"
click at [72, 154] on link "Home G then H" at bounding box center [105, 162] width 196 height 26
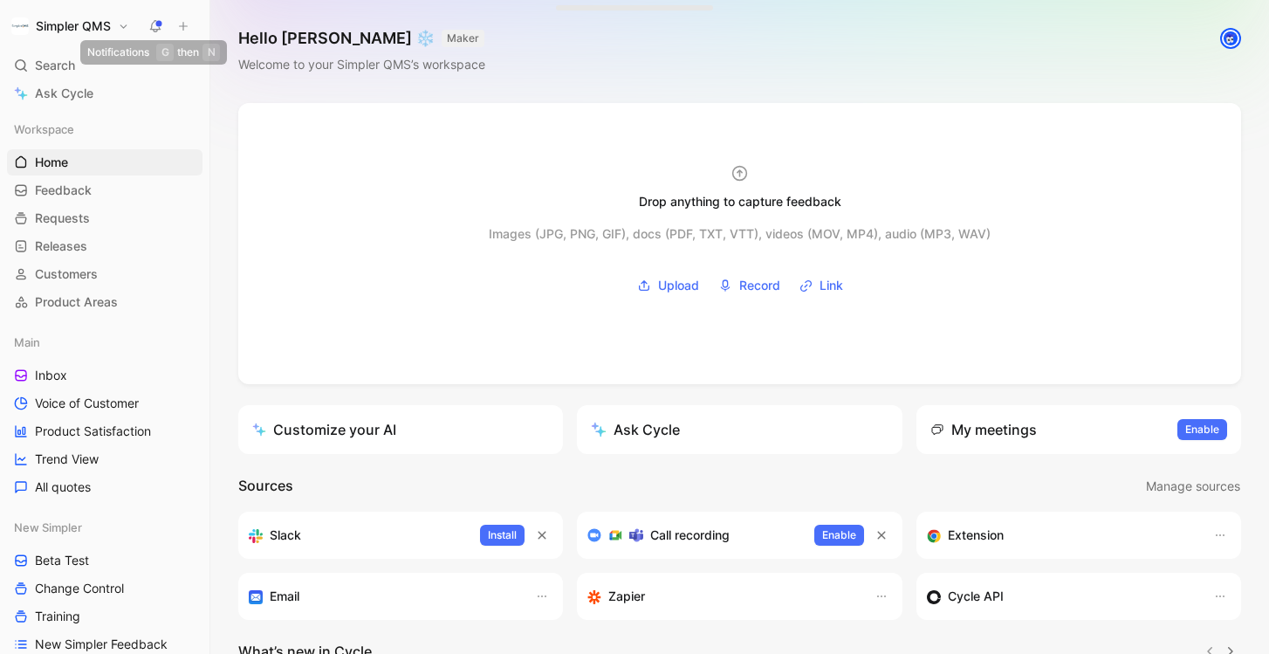
click at [154, 33] on button at bounding box center [155, 26] width 24 height 24
click at [77, 450] on span "Trend View" at bounding box center [67, 458] width 64 height 17
